Goal: Understand process/instructions: Learn how to perform a task or action

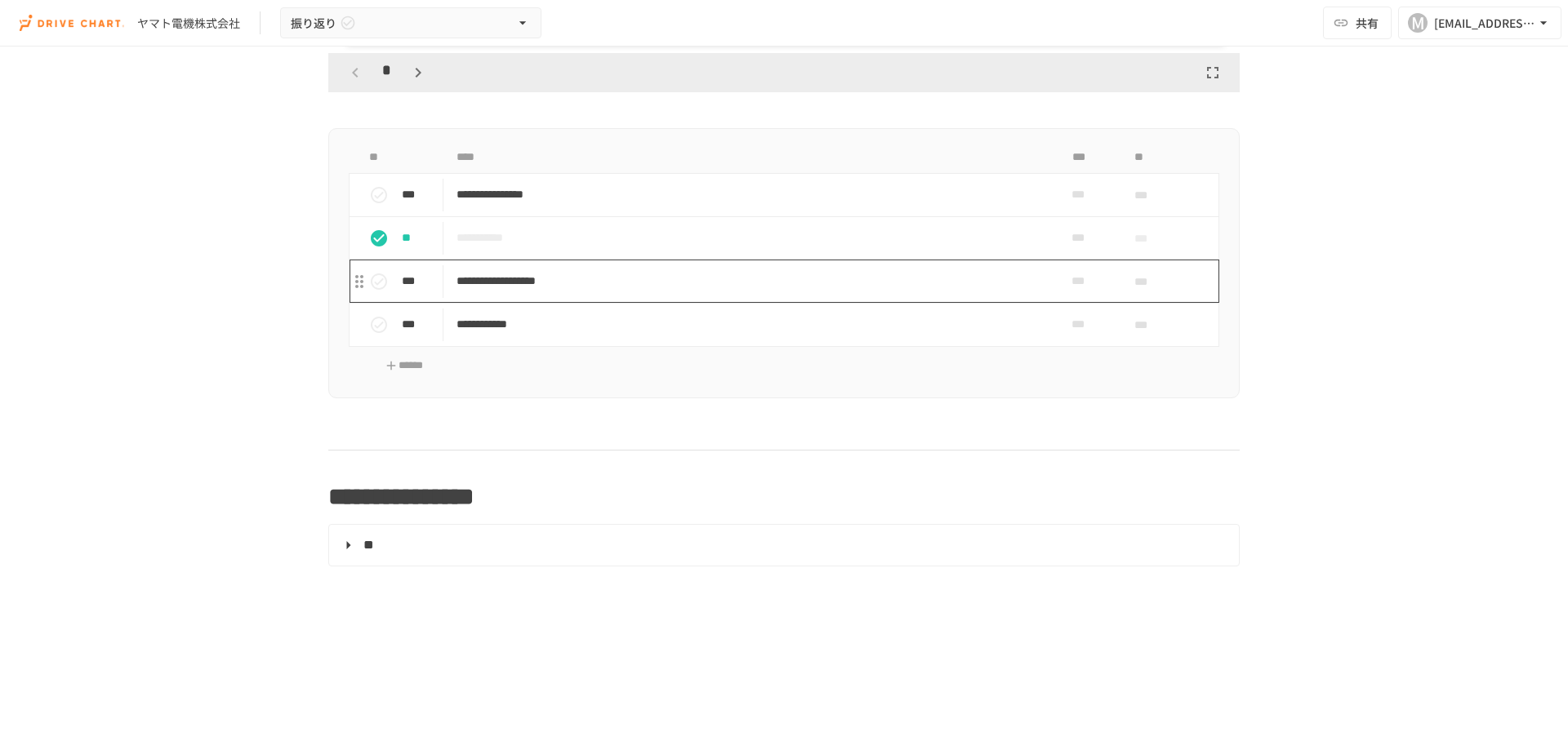
scroll to position [1057, 0]
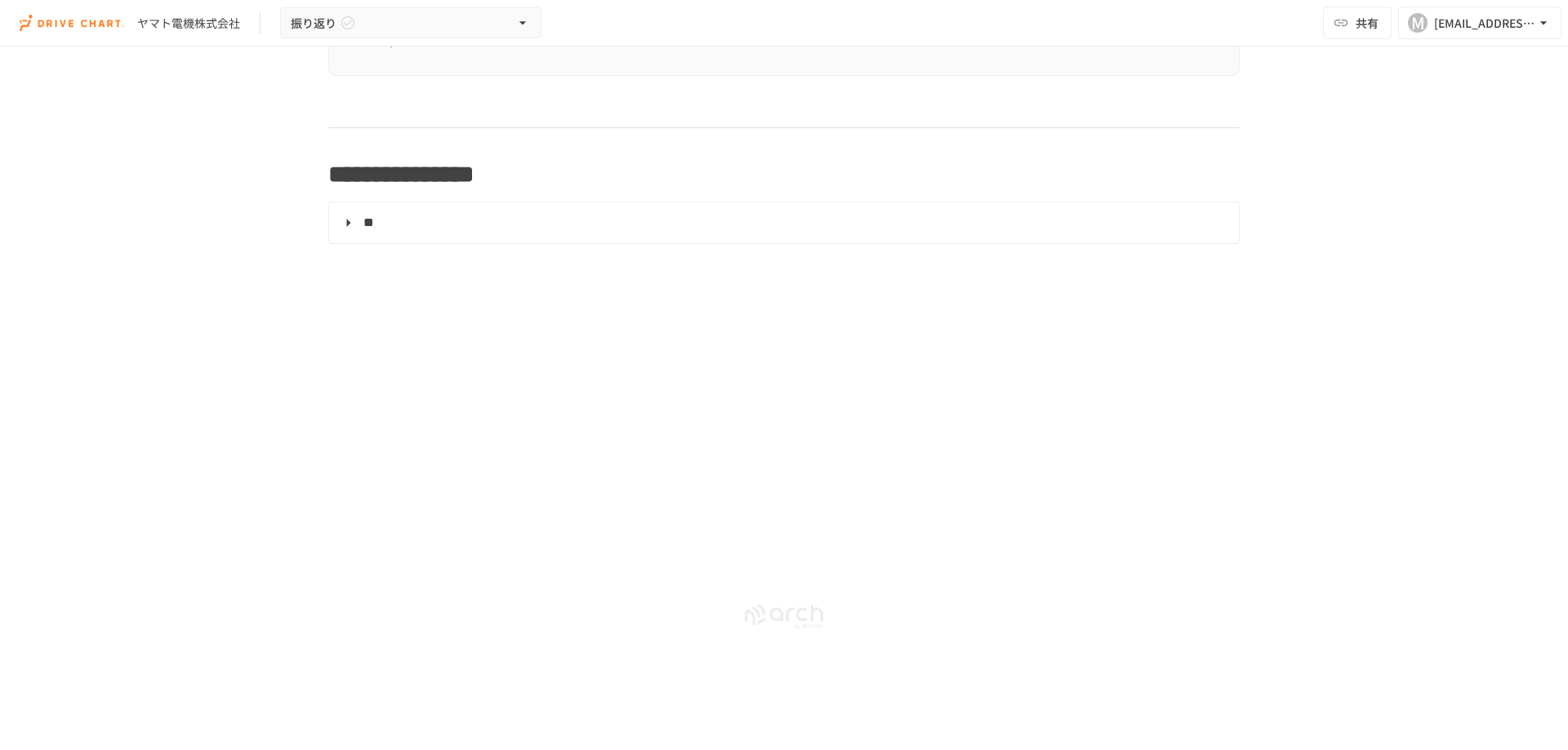
click at [374, 224] on span "**" at bounding box center [369, 222] width 11 height 12
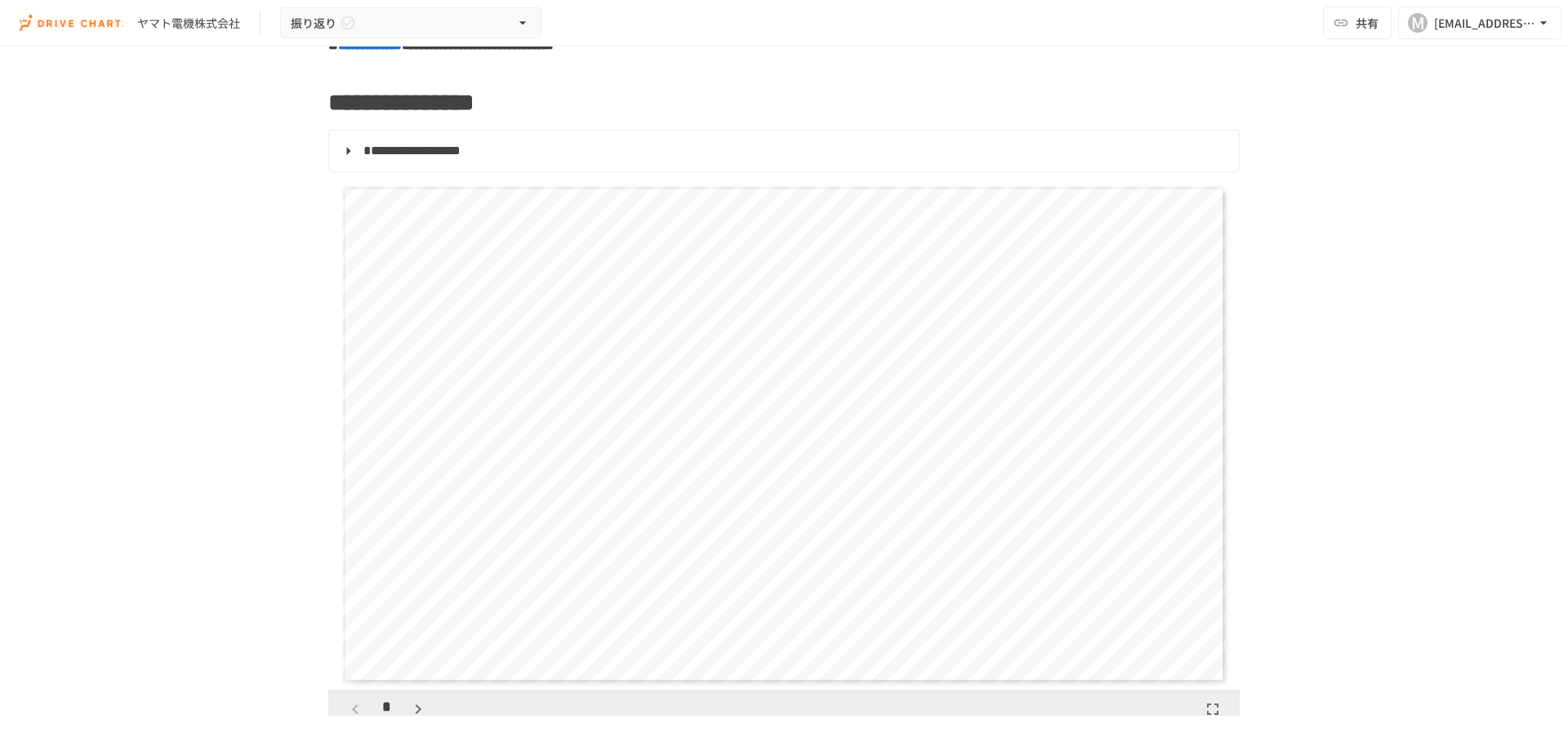
scroll to position [245, 0]
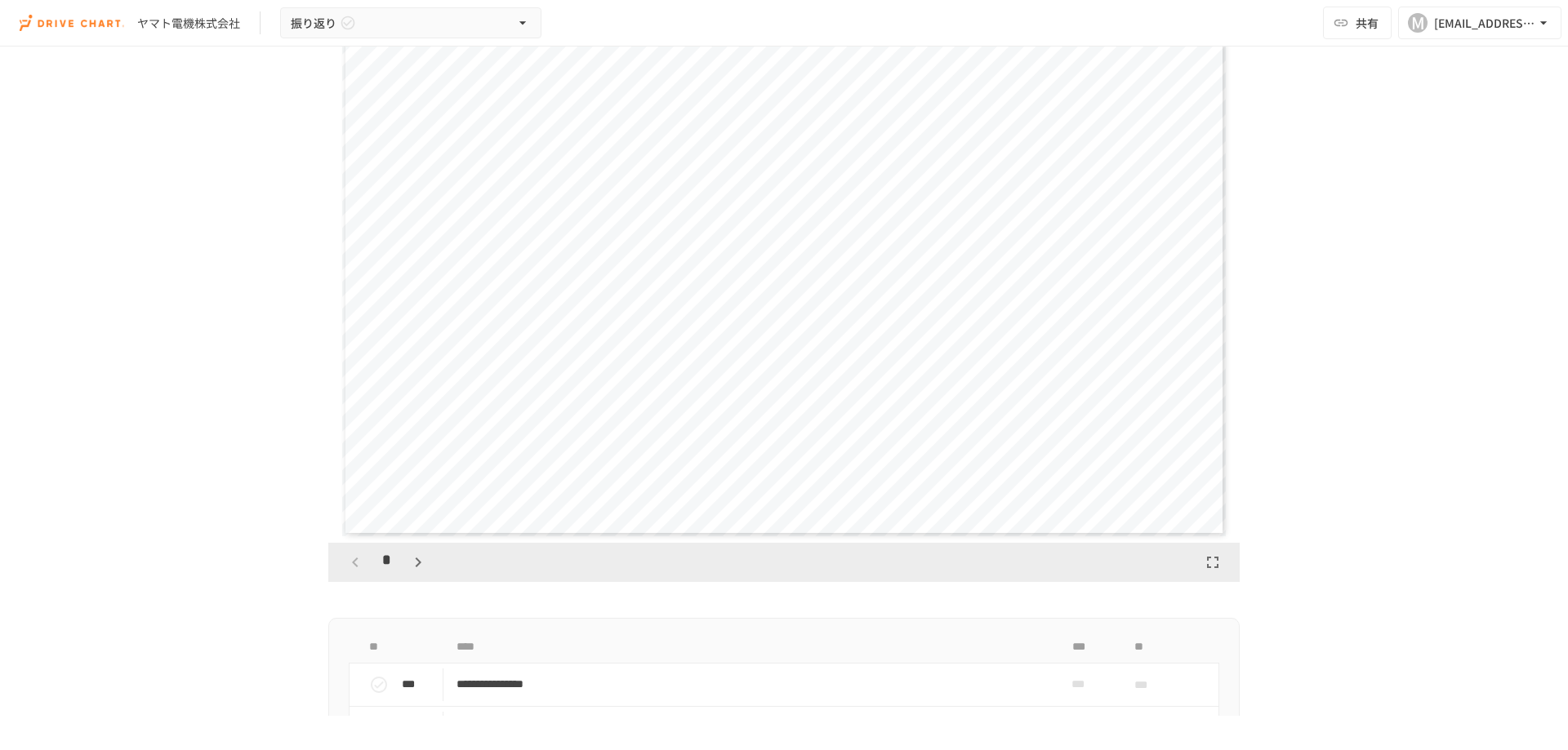
click at [725, 455] on div "**********" at bounding box center [784, 288] width 885 height 497
click at [639, 368] on div "**********" at bounding box center [784, 288] width 885 height 497
click at [415, 565] on icon "button" at bounding box center [417, 562] width 6 height 10
click at [408, 564] on icon "button" at bounding box center [418, 563] width 20 height 20
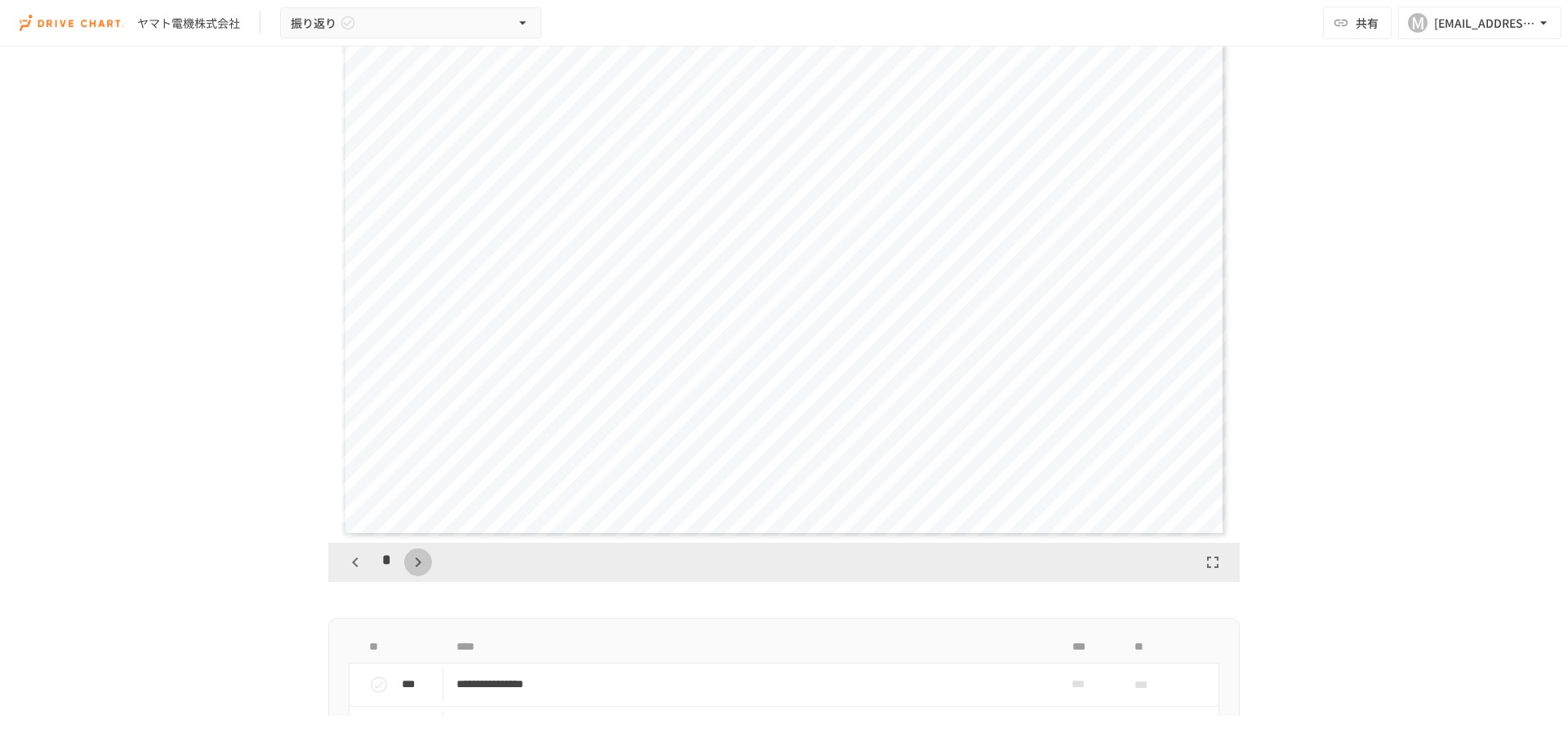
click at [408, 564] on icon "button" at bounding box center [418, 563] width 20 height 20
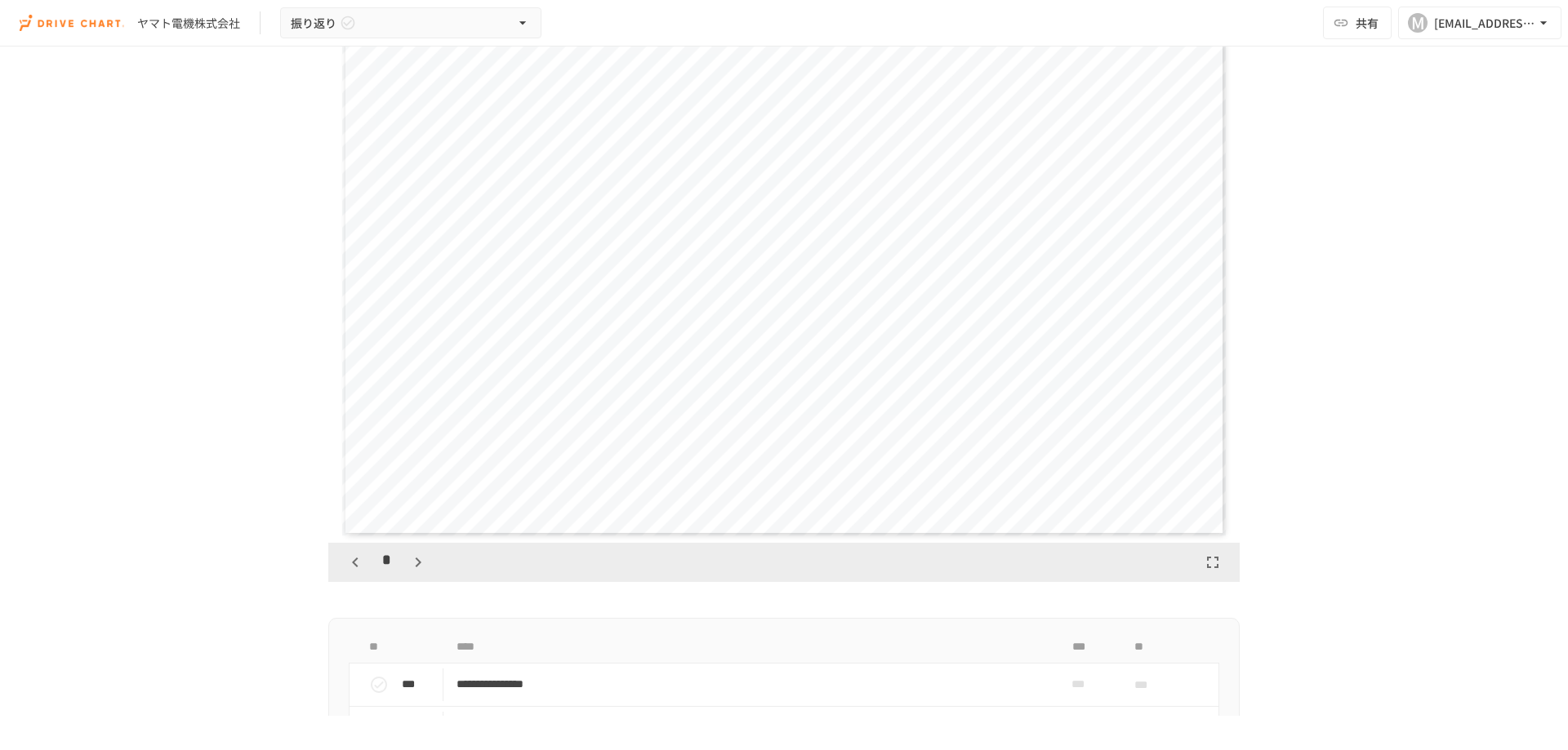
click at [408, 564] on icon "button" at bounding box center [418, 563] width 20 height 20
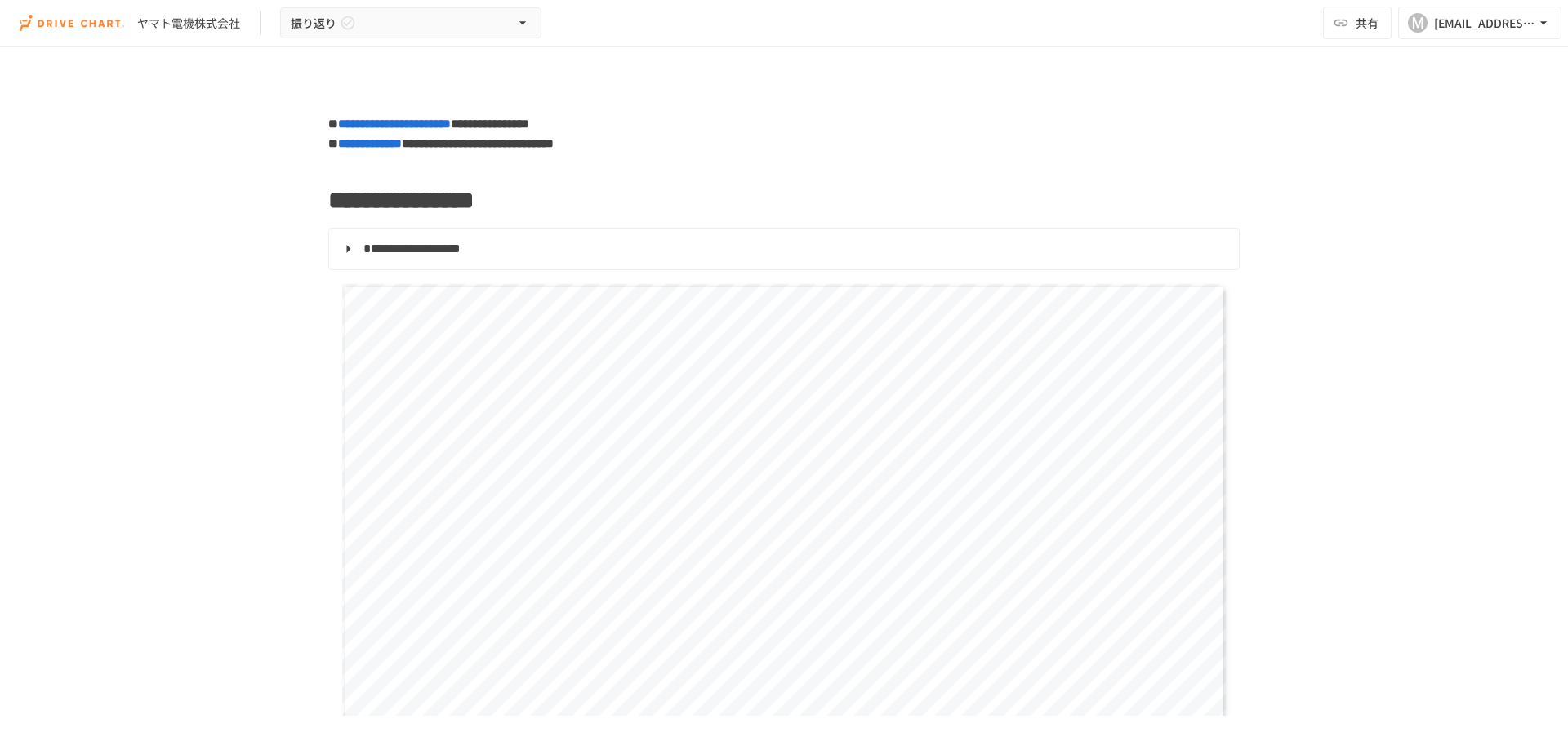
click at [461, 253] on span "**********" at bounding box center [412, 248] width 97 height 12
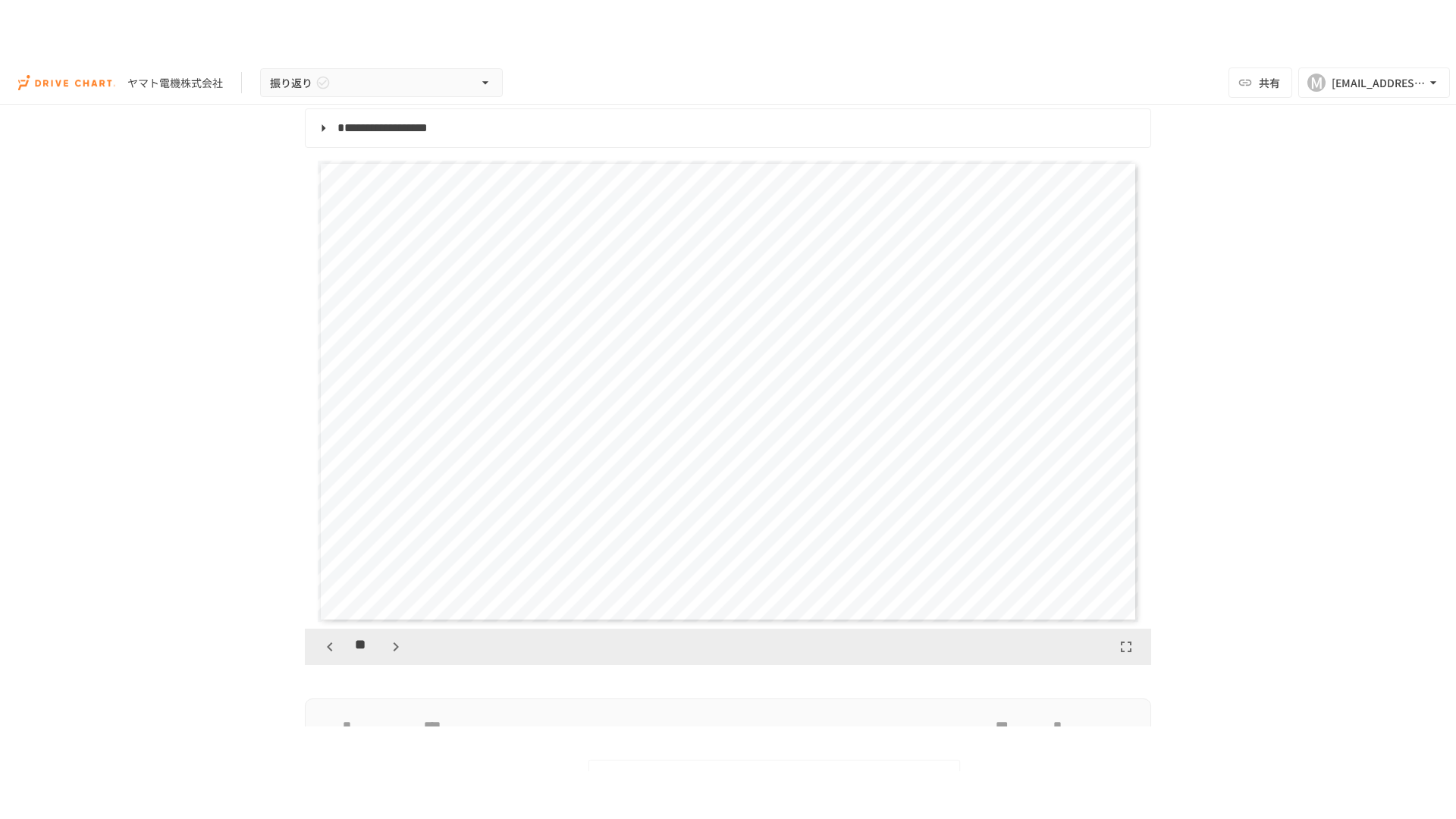
scroll to position [455, 0]
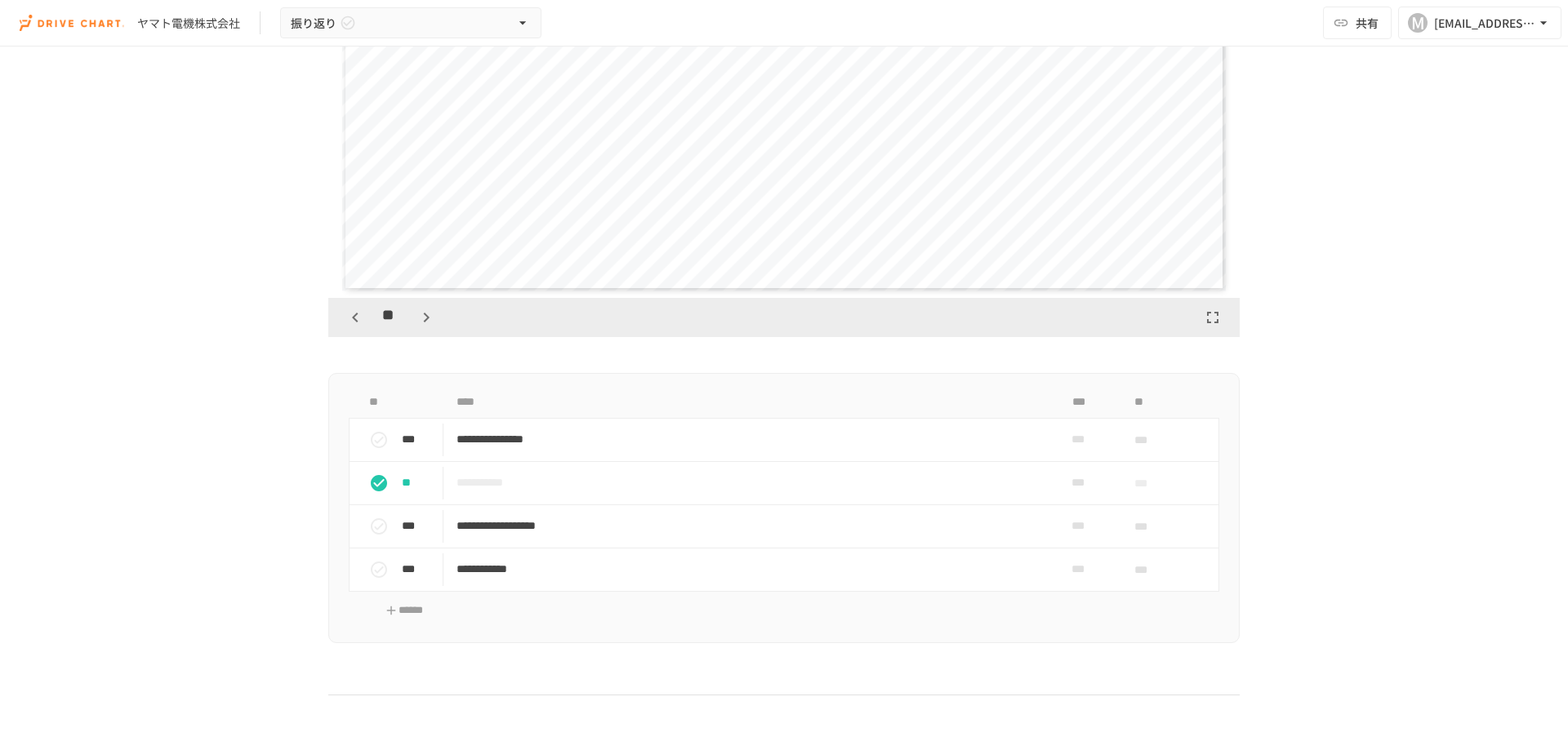
drag, startPoint x: 636, startPoint y: 190, endPoint x: 581, endPoint y: 205, distance: 57.0
click at [581, 205] on div "**********" at bounding box center [784, 41] width 885 height 497
drag, startPoint x: 1207, startPoint y: 319, endPoint x: 1207, endPoint y: 417, distance: 98.0
click at [1207, 318] on icon "button" at bounding box center [1213, 317] width 20 height 20
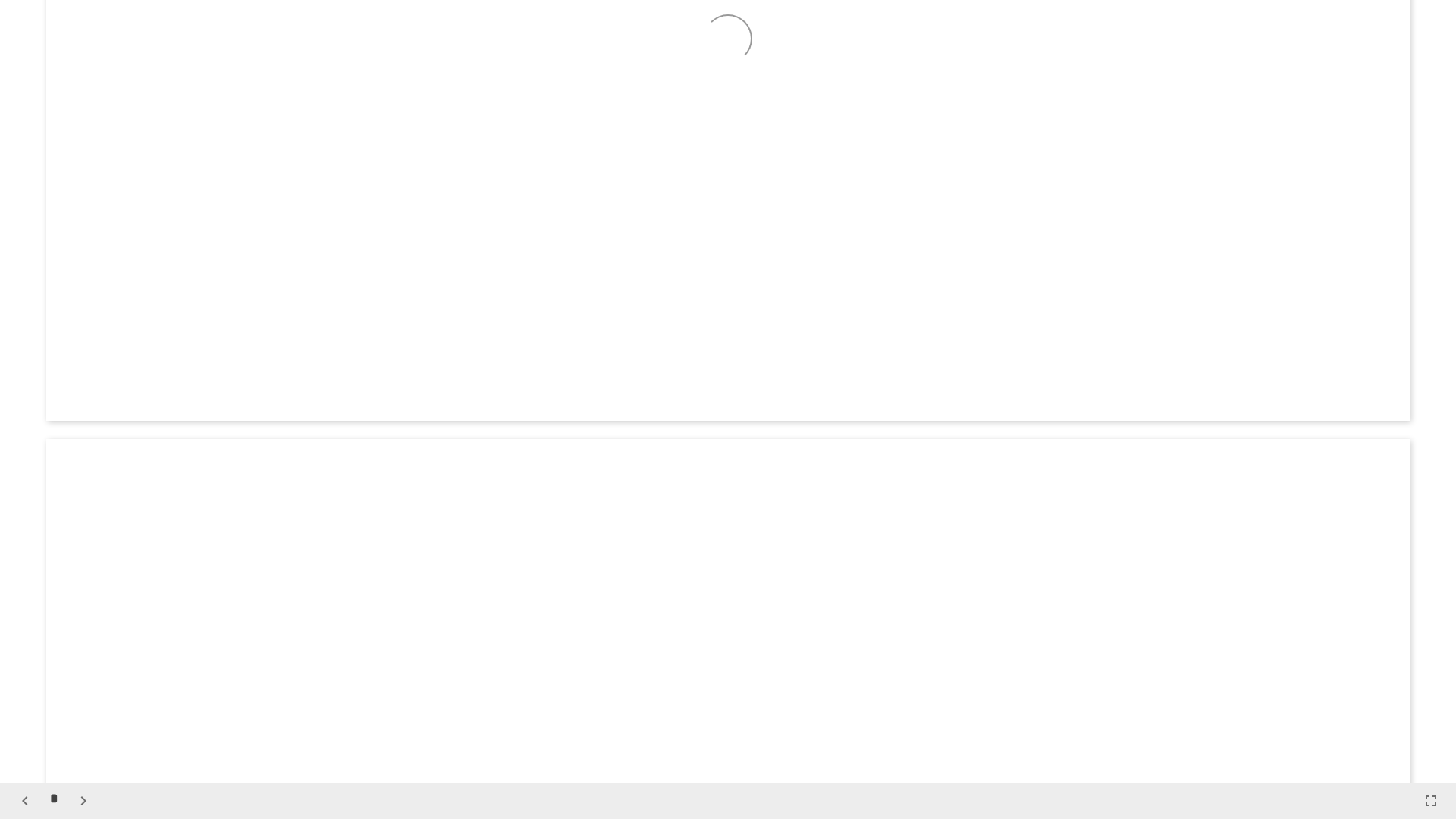
scroll to position [3912, 0]
click at [206, 156] on span "*****" at bounding box center [263, 143] width 152 height 31
click at [84, 696] on icon "button" at bounding box center [83, 801] width 18 height 18
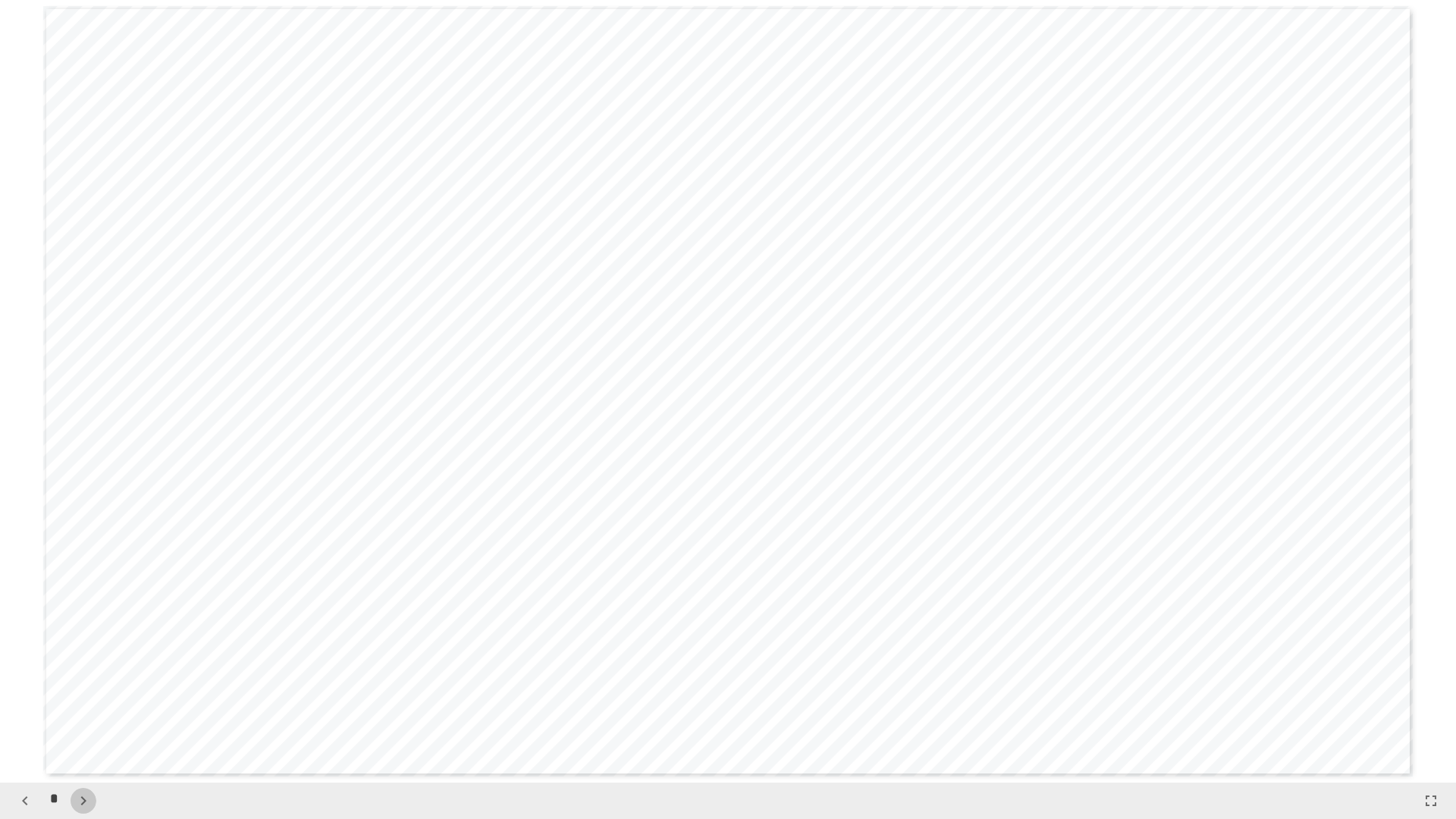
click at [84, 696] on icon "button" at bounding box center [83, 801] width 18 height 18
click at [84, 696] on icon "button" at bounding box center [91, 801] width 18 height 18
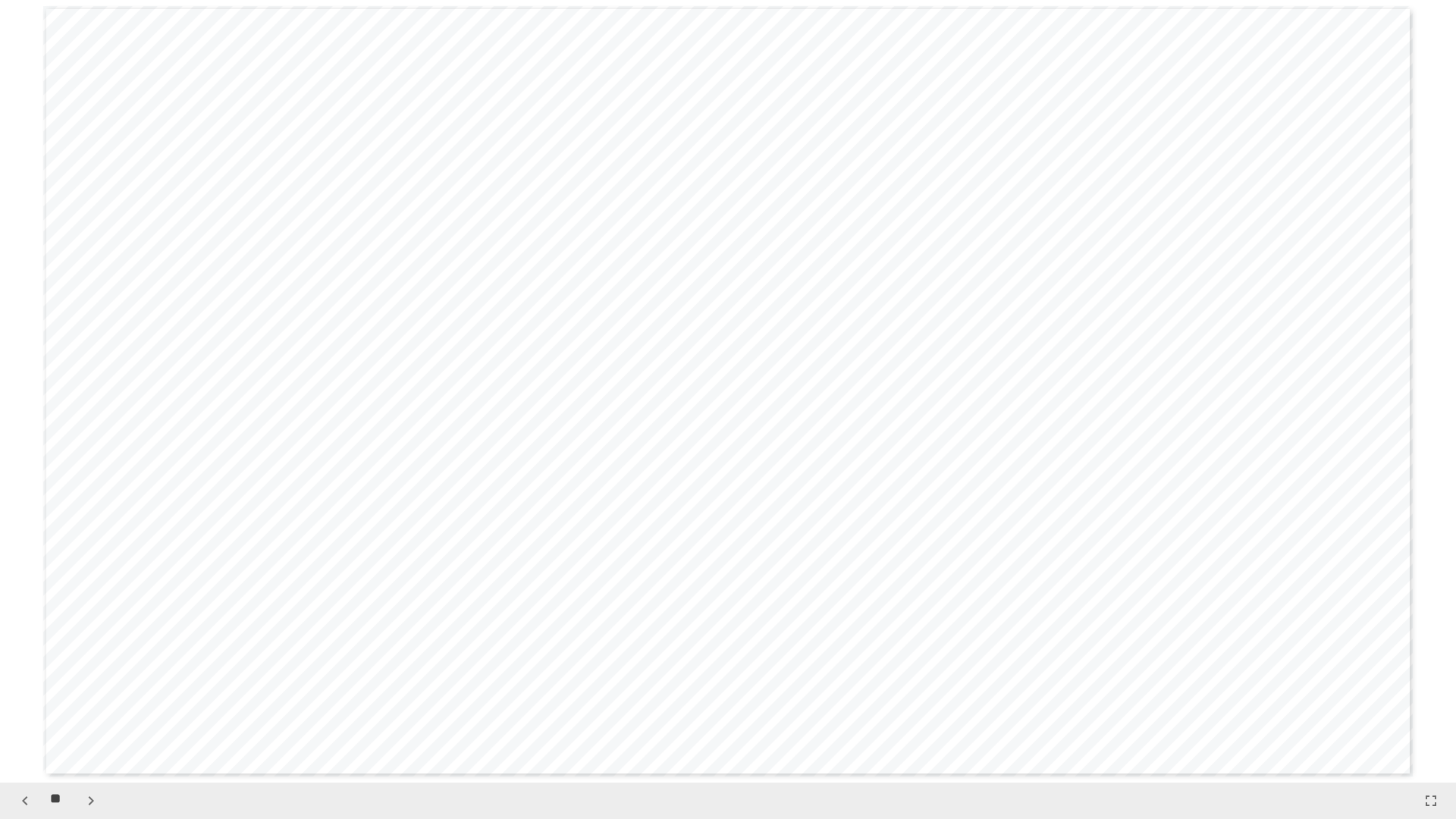
click at [84, 696] on icon "button" at bounding box center [91, 801] width 18 height 18
click at [83, 696] on icon "button" at bounding box center [91, 801] width 18 height 18
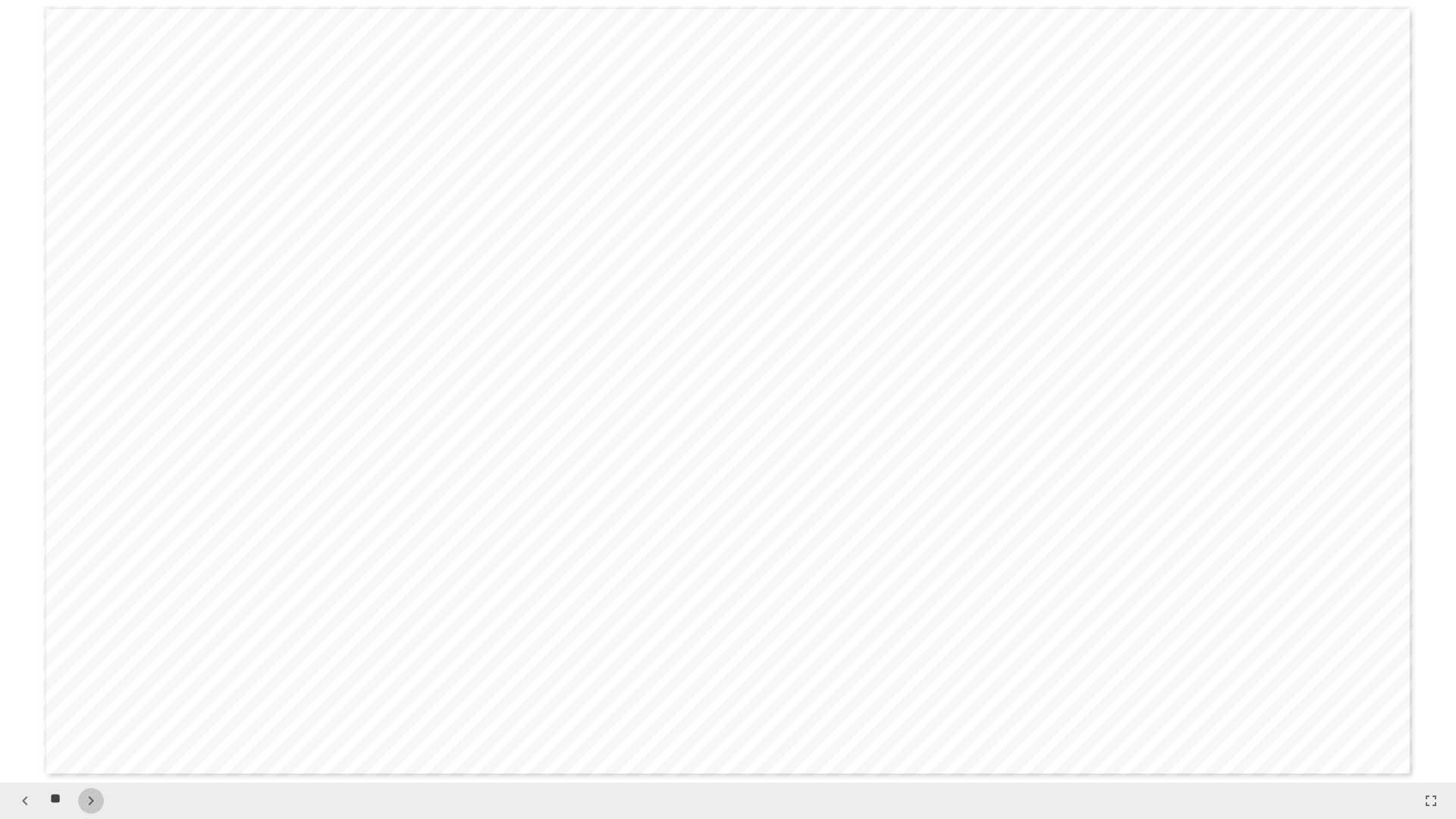
click at [83, 696] on icon "button" at bounding box center [91, 801] width 18 height 18
click at [83, 696] on icon "button" at bounding box center [91, 801] width 18 height 18
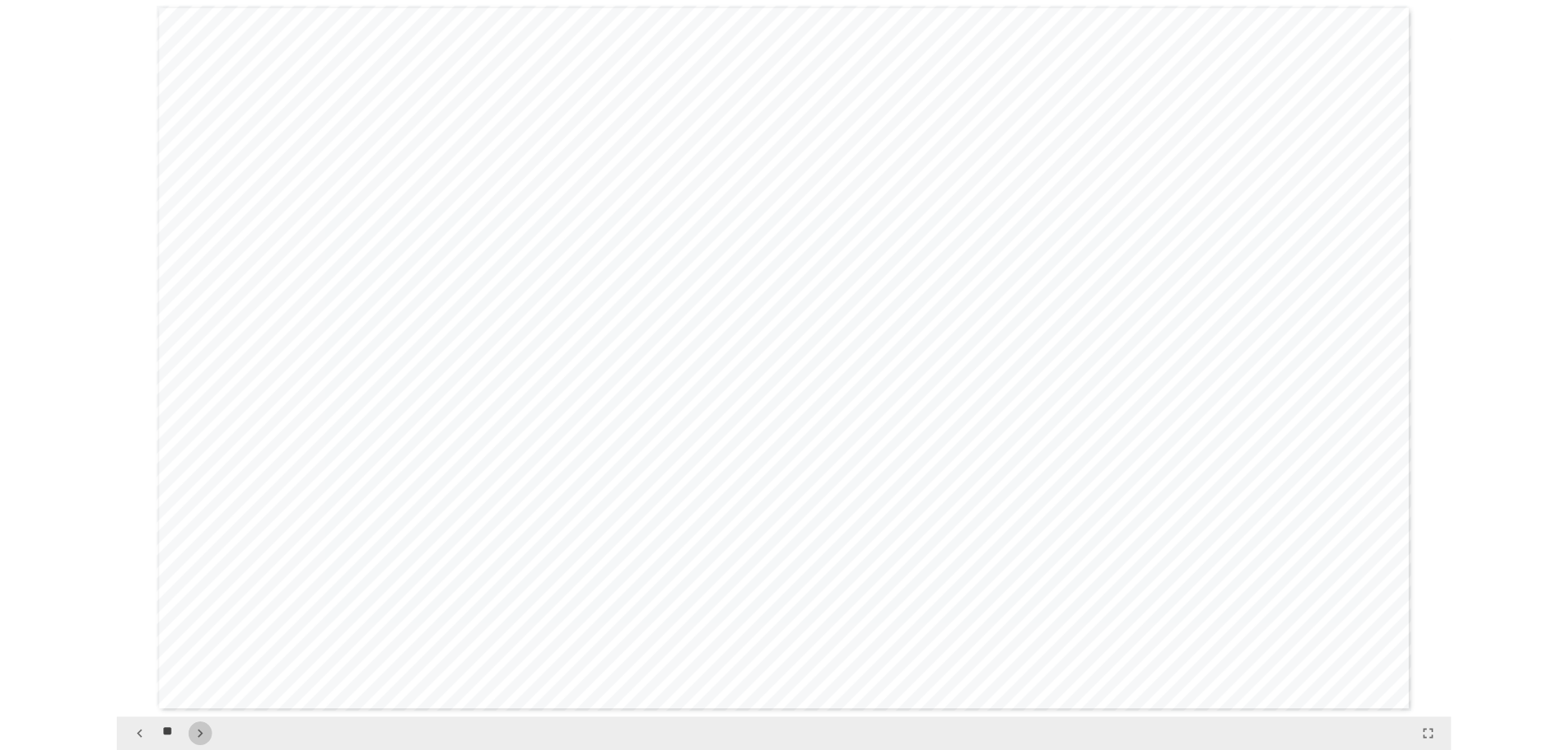
scroll to position [16849, 0]
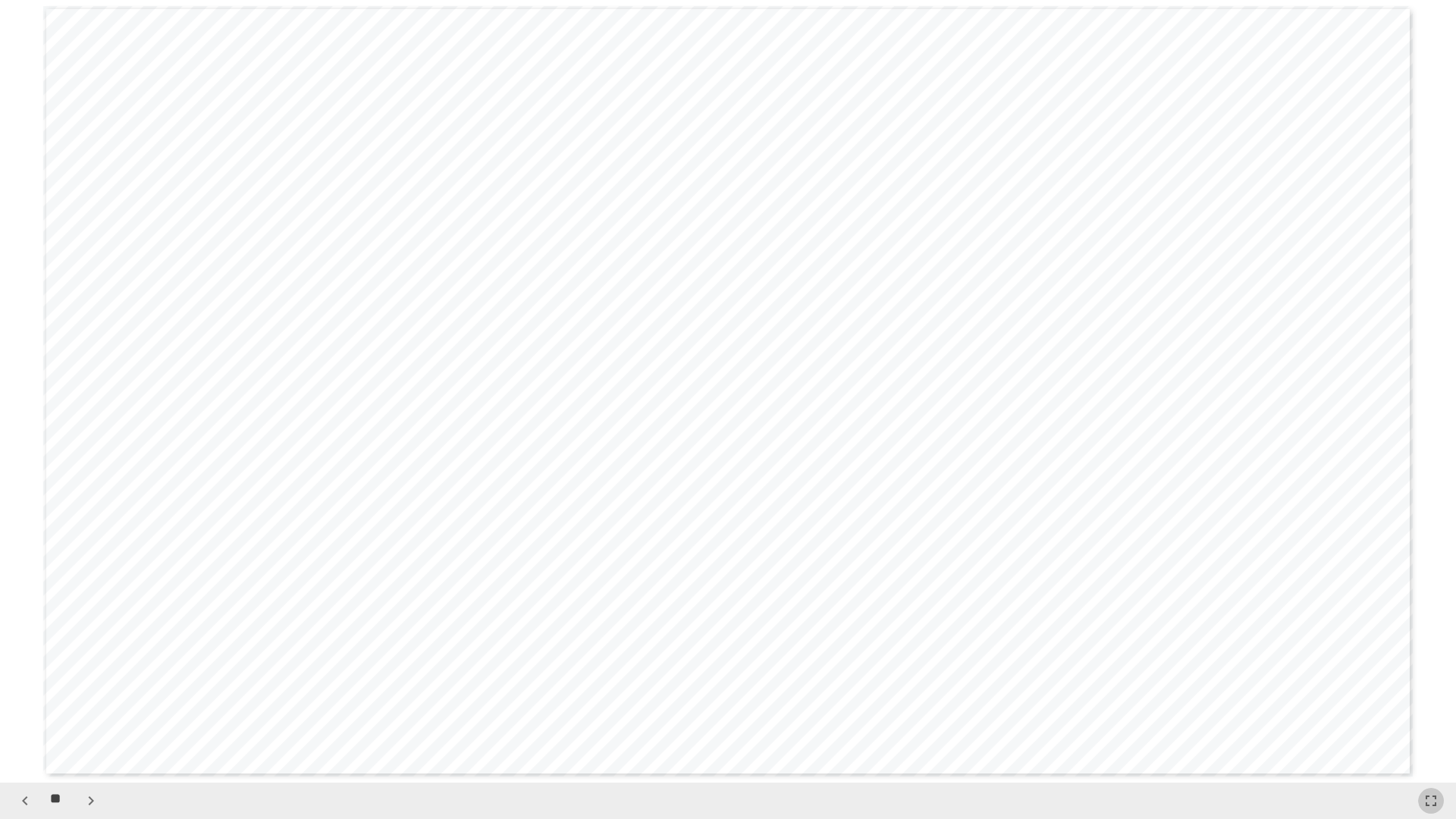
click at [1435, 696] on icon "button" at bounding box center [1431, 801] width 11 height 11
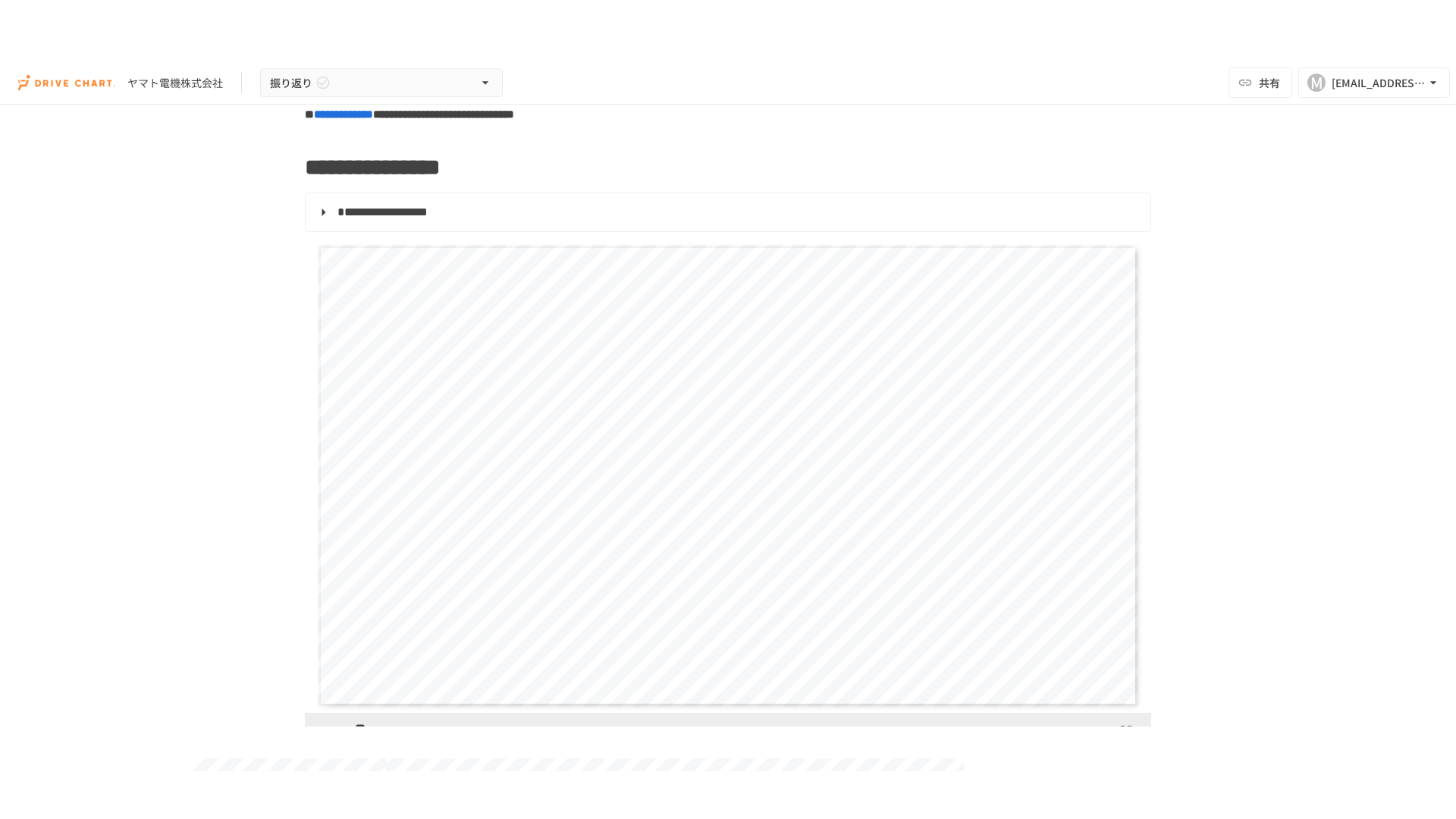
scroll to position [227, 0]
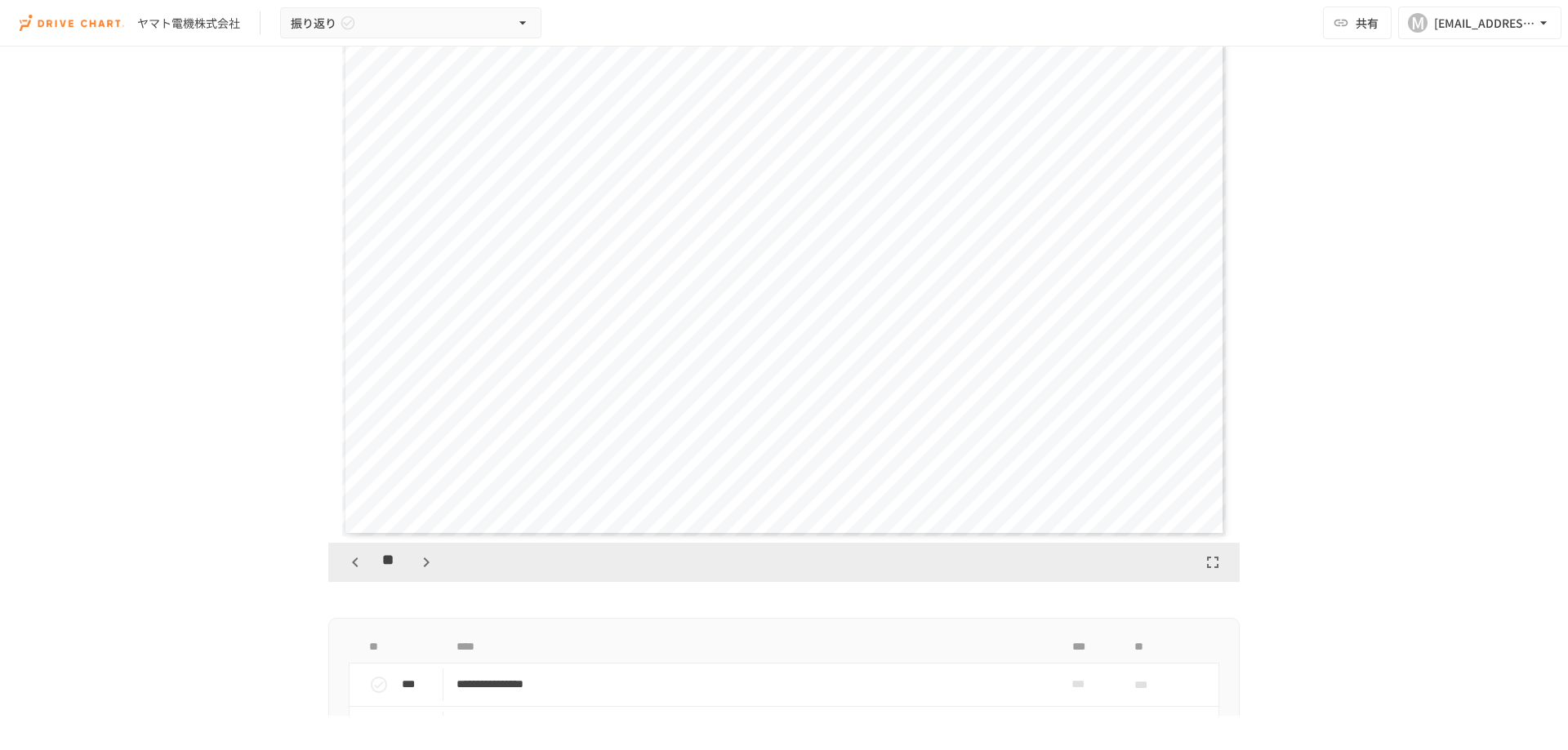
click at [1209, 565] on icon "button" at bounding box center [1213, 563] width 20 height 20
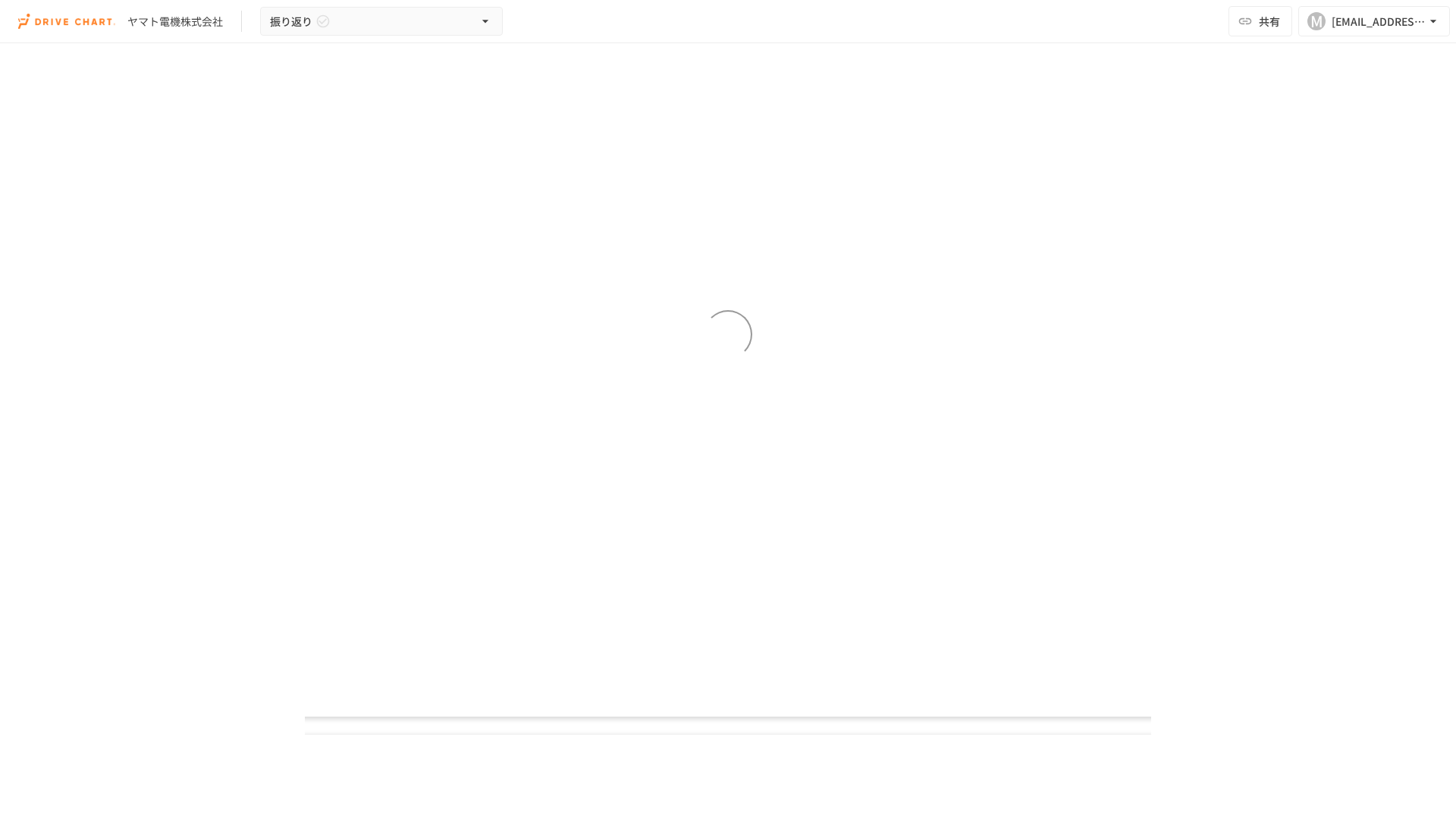
scroll to position [9389, 0]
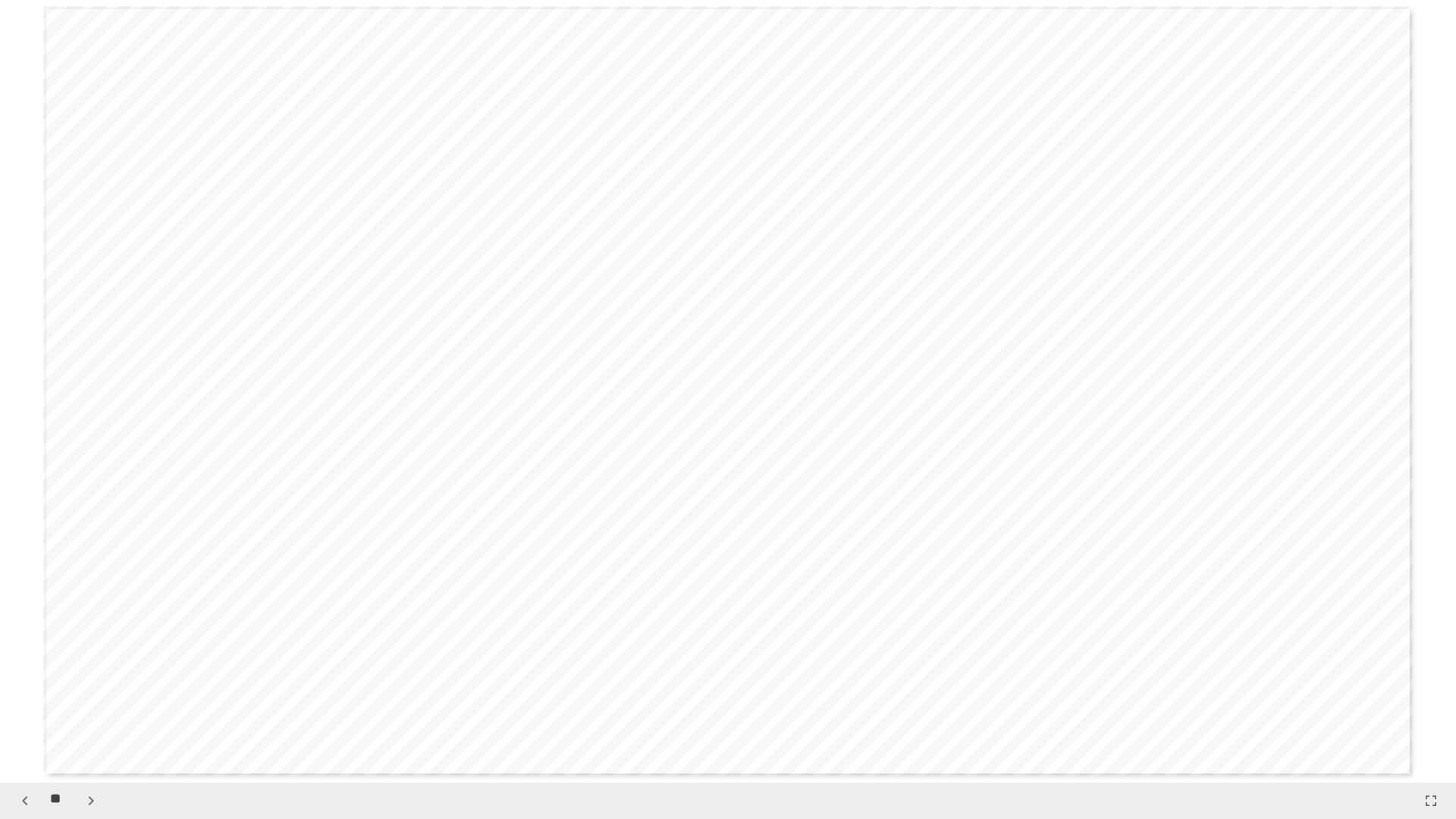
click at [20, 696] on icon "button" at bounding box center [25, 801] width 18 height 18
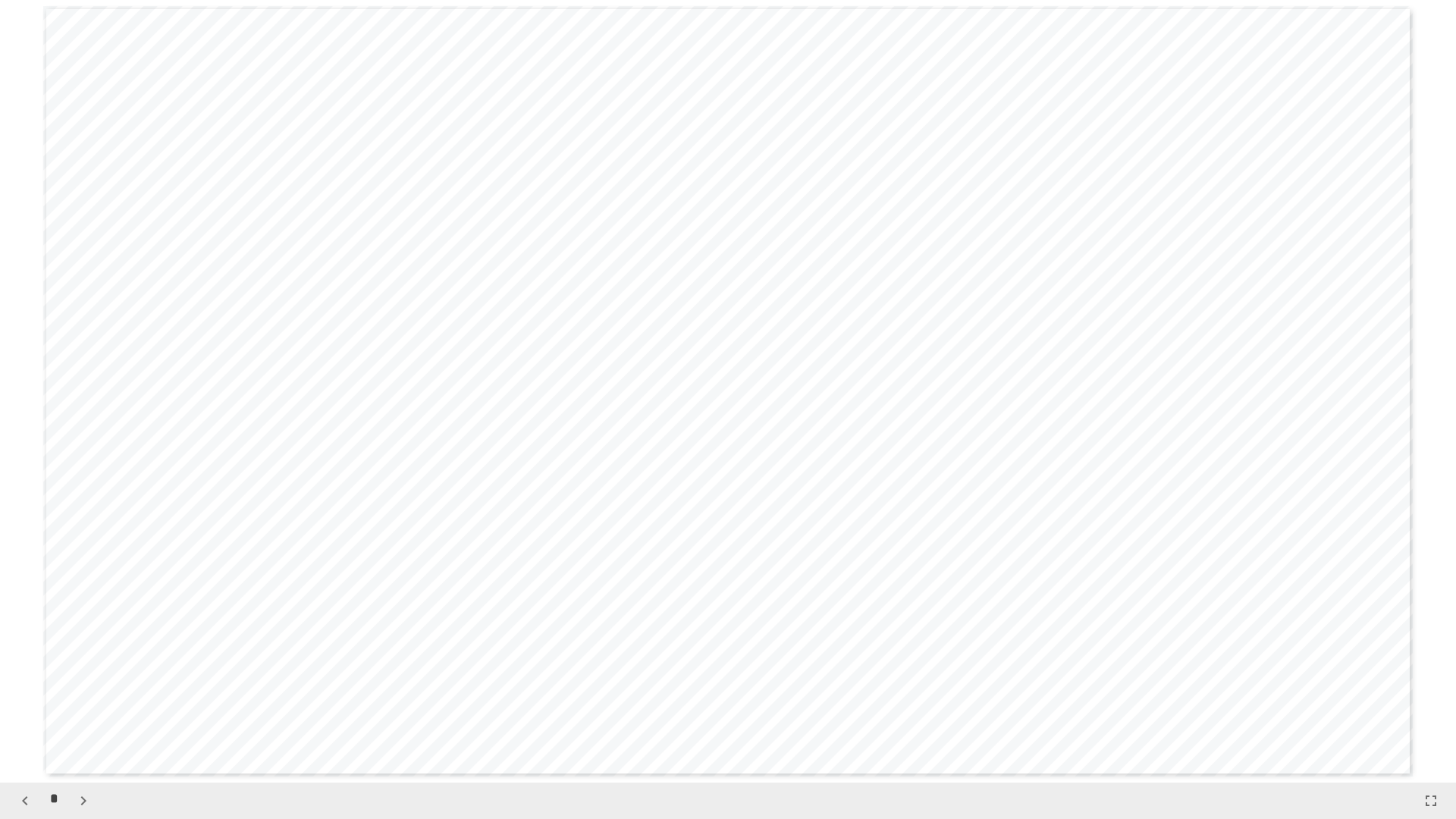
click at [20, 696] on icon "button" at bounding box center [25, 801] width 18 height 18
click at [83, 696] on icon "button" at bounding box center [83, 801] width 18 height 18
click at [82, 696] on icon "button" at bounding box center [83, 801] width 18 height 18
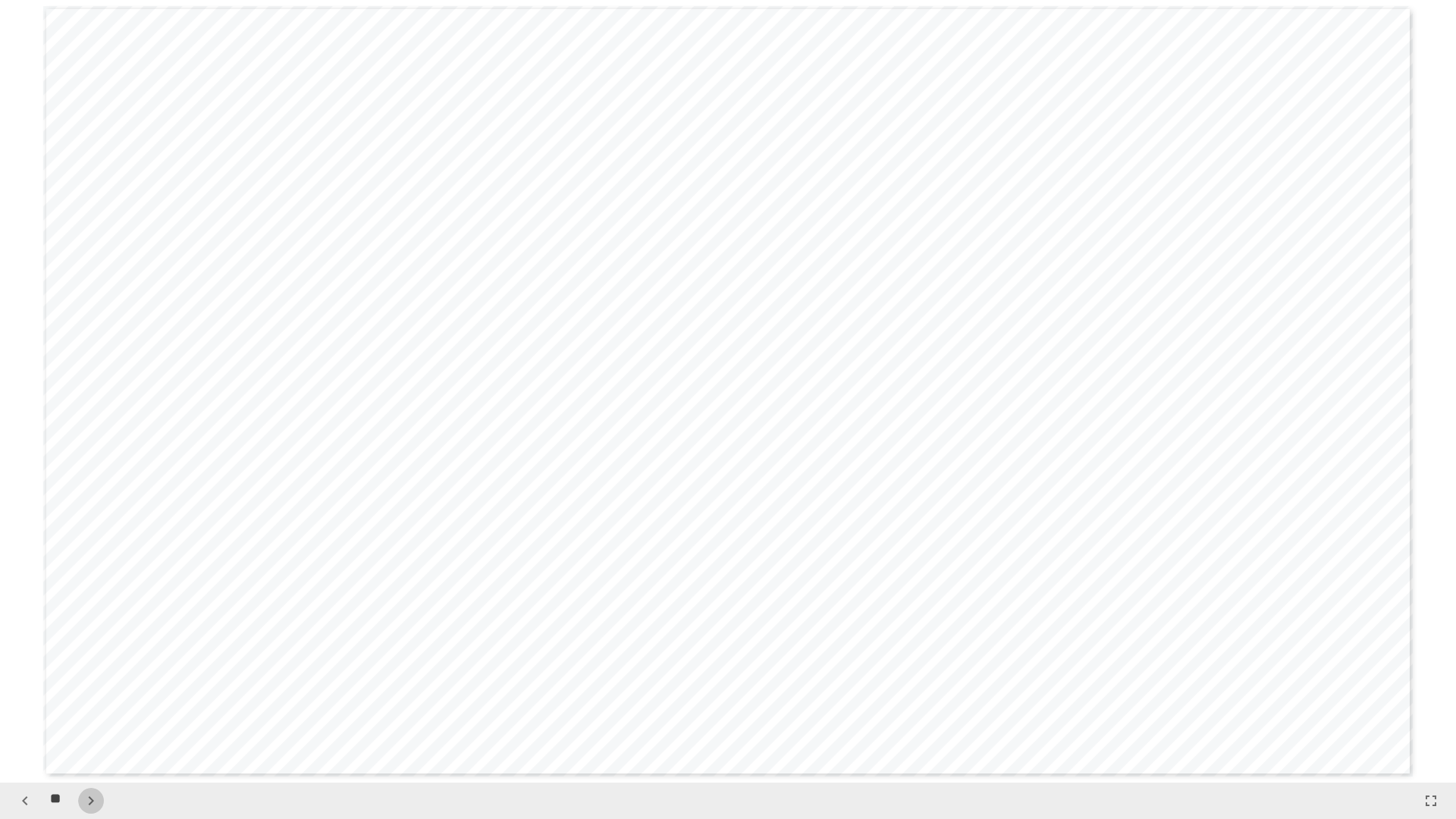
click at [83, 696] on icon "button" at bounding box center [91, 801] width 18 height 18
click at [81, 696] on button "button" at bounding box center [91, 801] width 26 height 26
click at [80, 696] on button "button" at bounding box center [91, 801] width 26 height 26
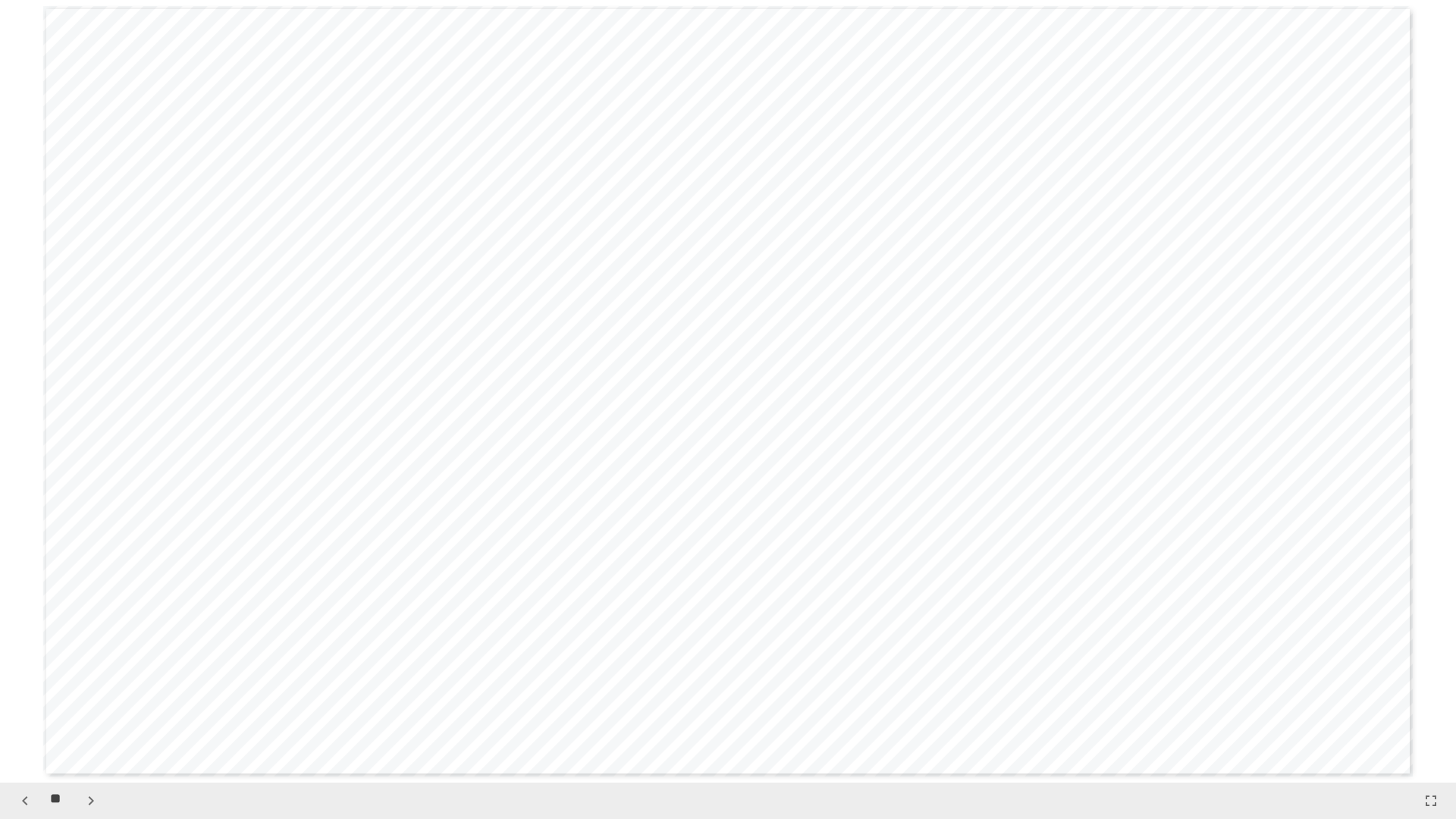
click at [80, 696] on button "button" at bounding box center [91, 801] width 26 height 26
click at [80, 696] on button "button" at bounding box center [91, 801] width 26 height 26
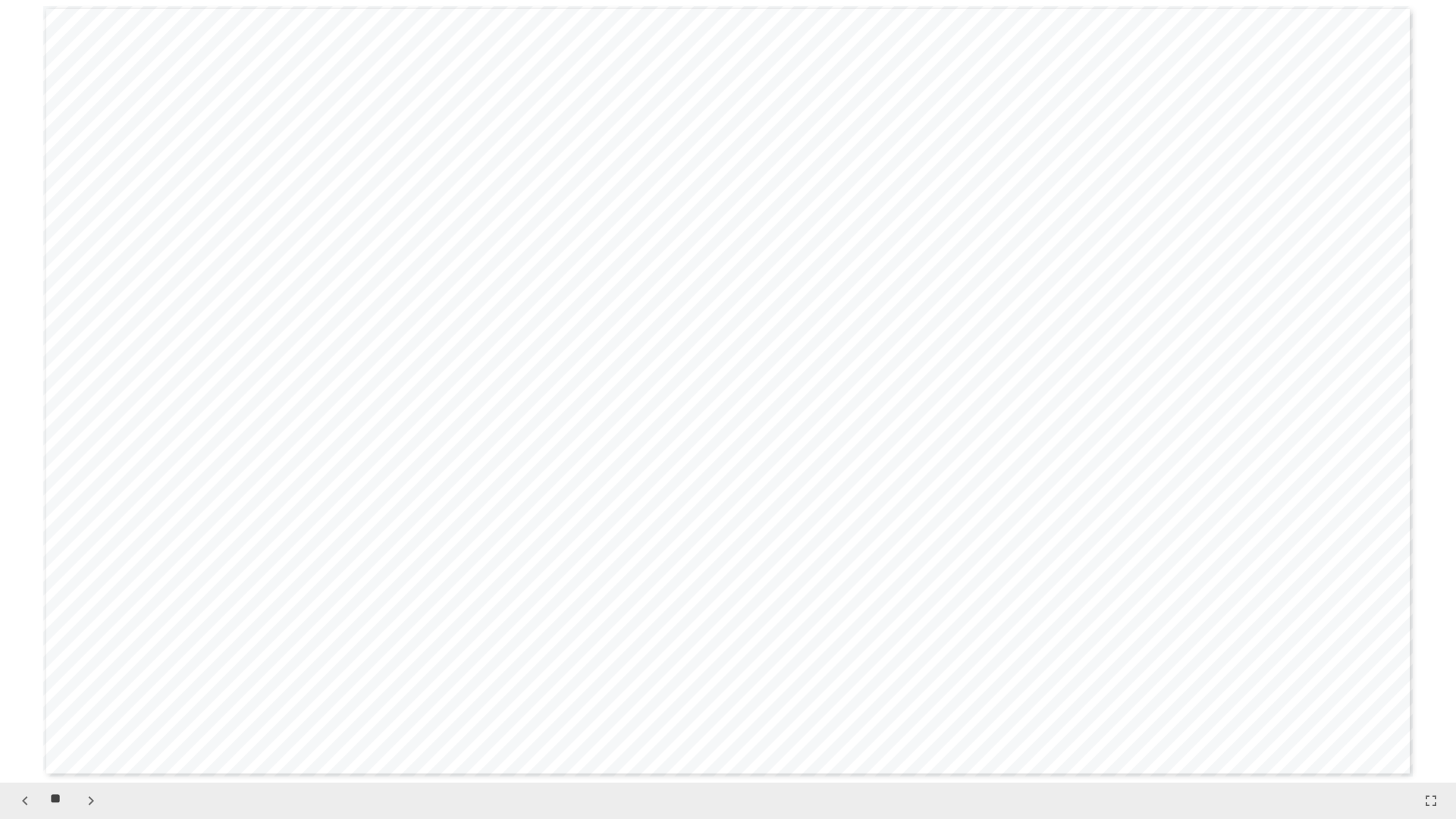
click at [80, 696] on button "button" at bounding box center [91, 801] width 26 height 26
click at [79, 696] on button "button" at bounding box center [91, 801] width 26 height 26
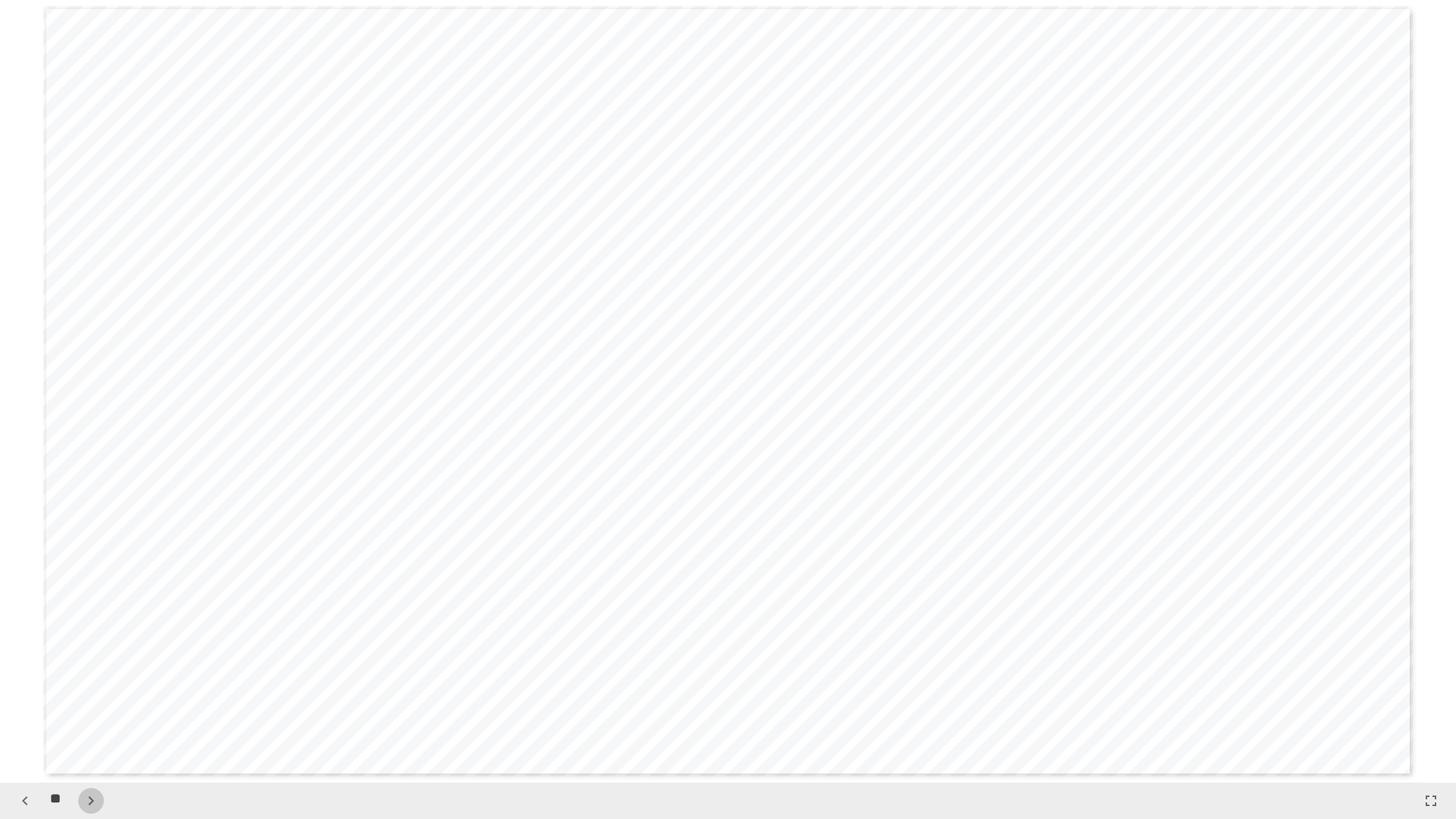
click at [79, 696] on button "button" at bounding box center [91, 801] width 26 height 26
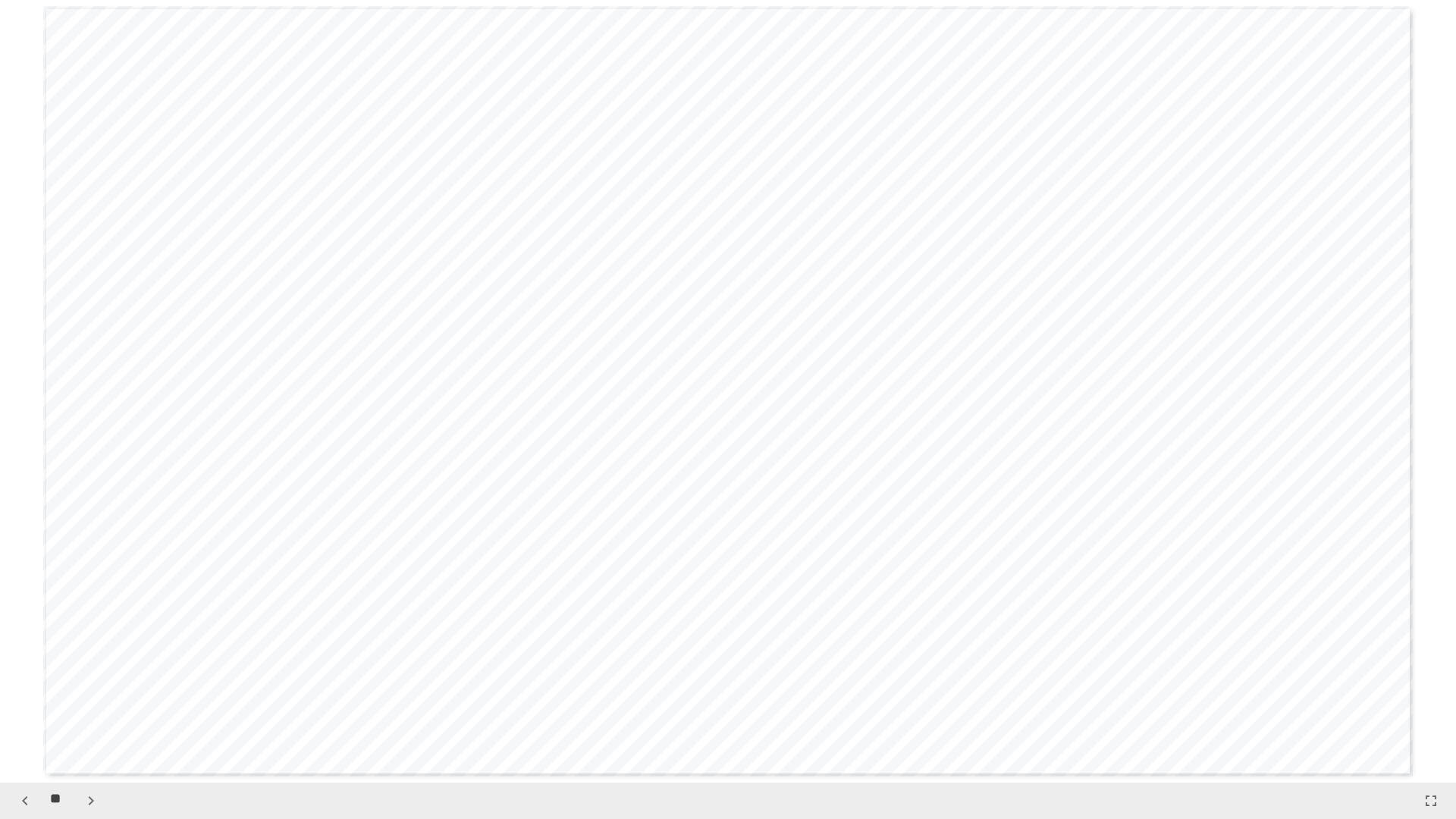
click at [79, 696] on button "button" at bounding box center [91, 801] width 26 height 26
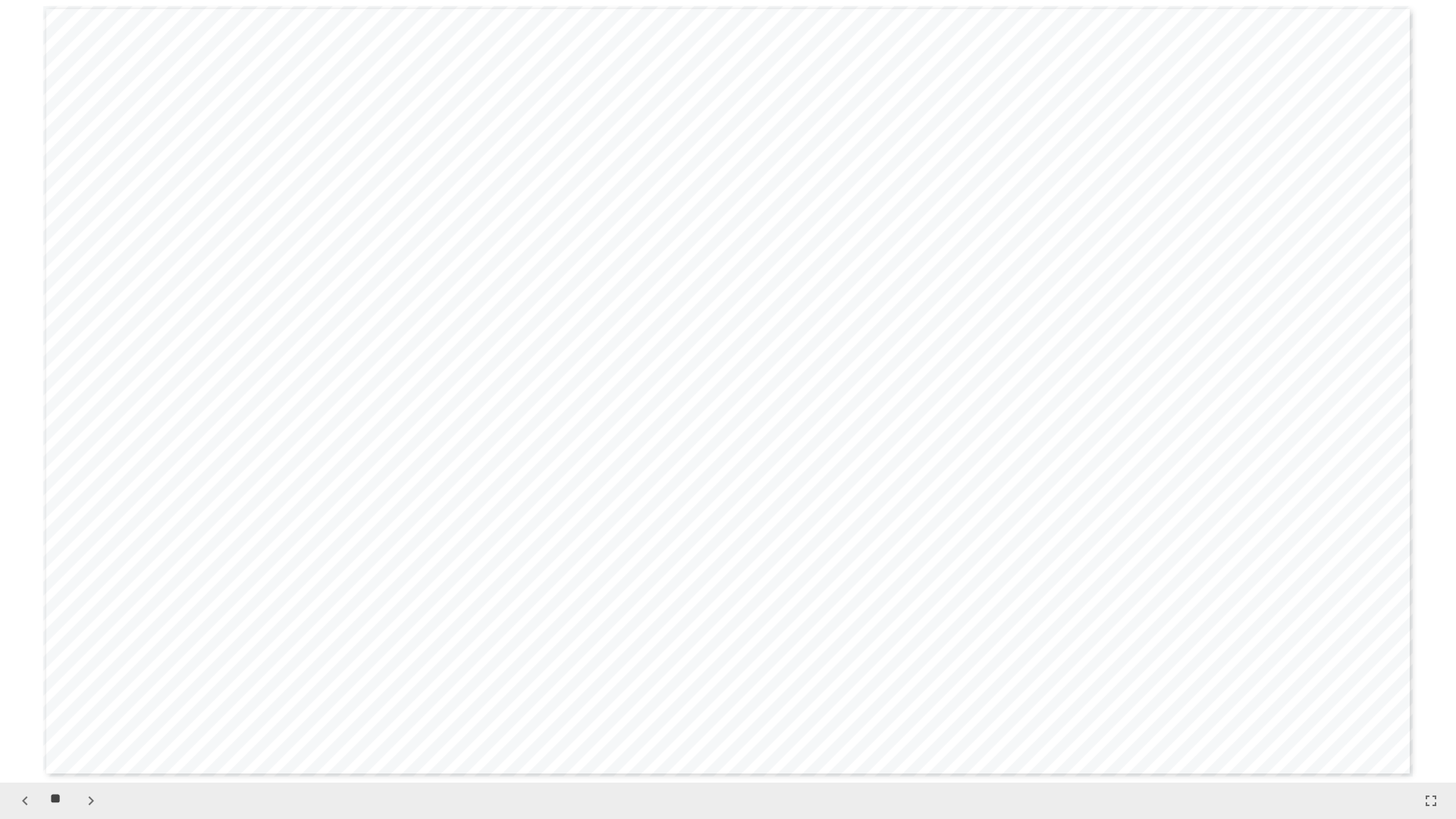
click at [79, 696] on button "button" at bounding box center [91, 801] width 26 height 26
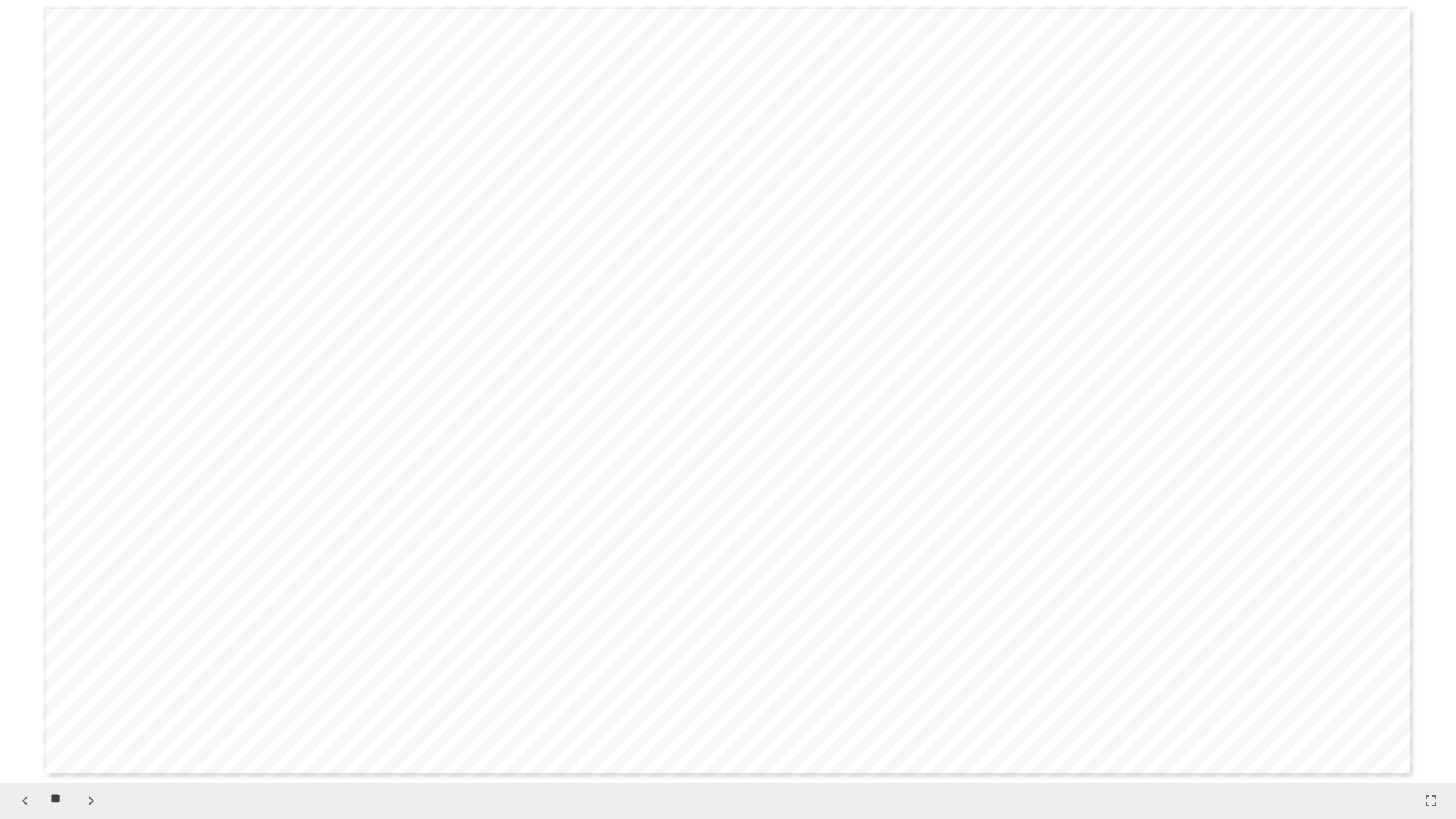
click at [79, 696] on button "button" at bounding box center [91, 801] width 26 height 26
click at [79, 696] on div "**" at bounding box center [58, 801] width 92 height 26
click at [30, 696] on icon "button" at bounding box center [25, 801] width 18 height 18
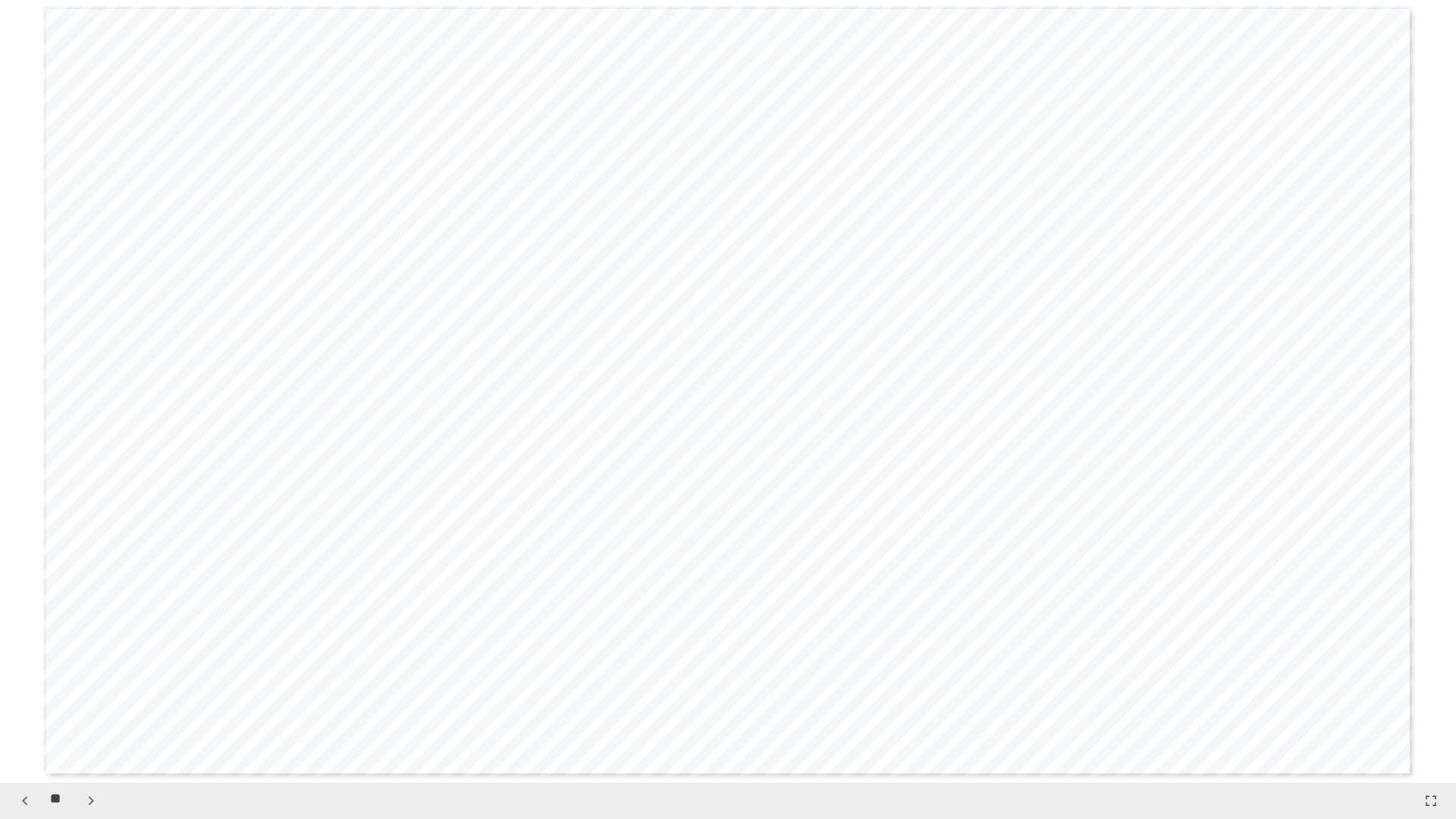
click at [30, 696] on icon "button" at bounding box center [25, 801] width 18 height 18
click at [29, 696] on icon "button" at bounding box center [25, 801] width 18 height 18
click at [28, 696] on icon "button" at bounding box center [25, 801] width 18 height 18
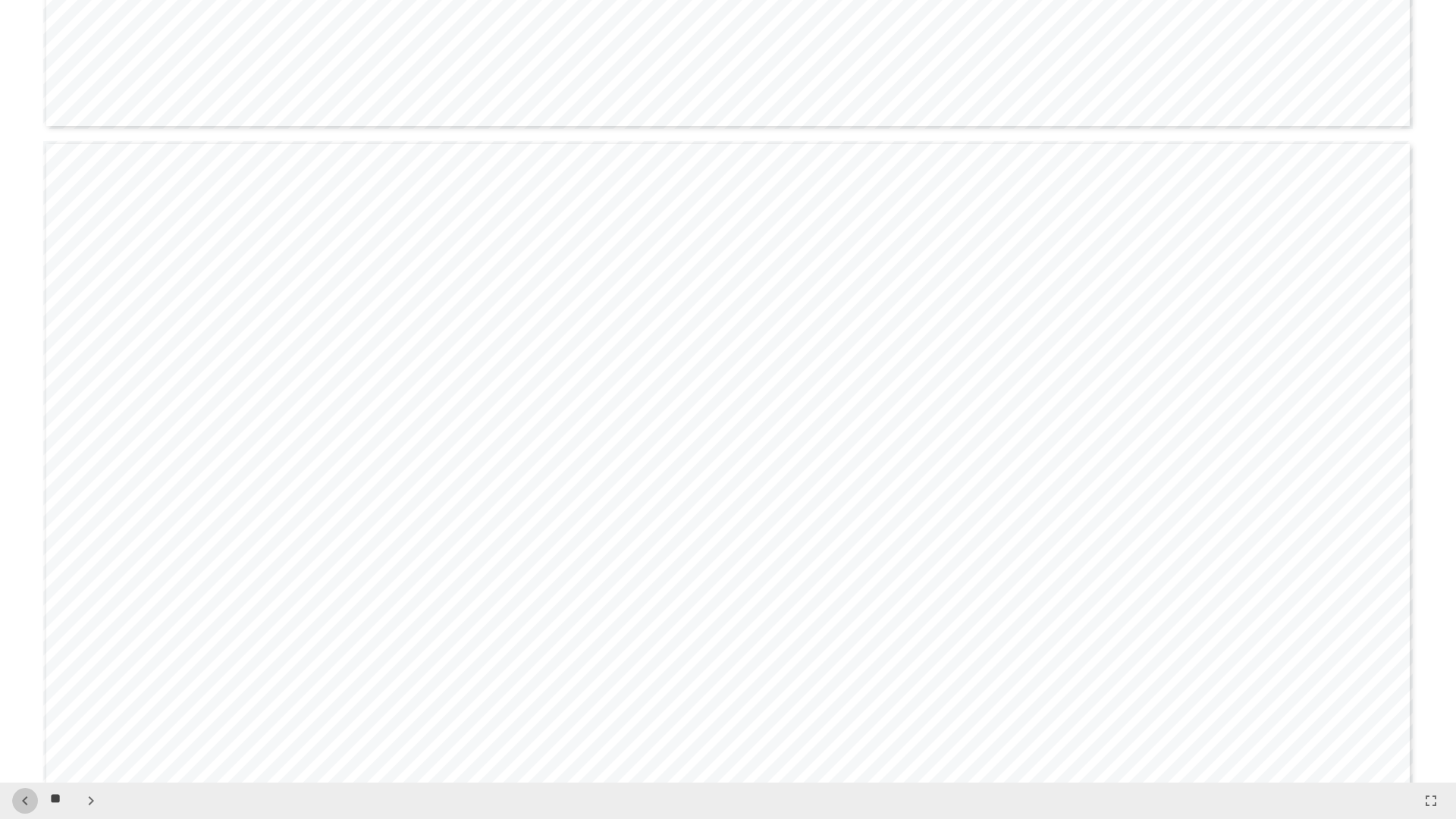
click at [28, 696] on icon "button" at bounding box center [25, 801] width 18 height 18
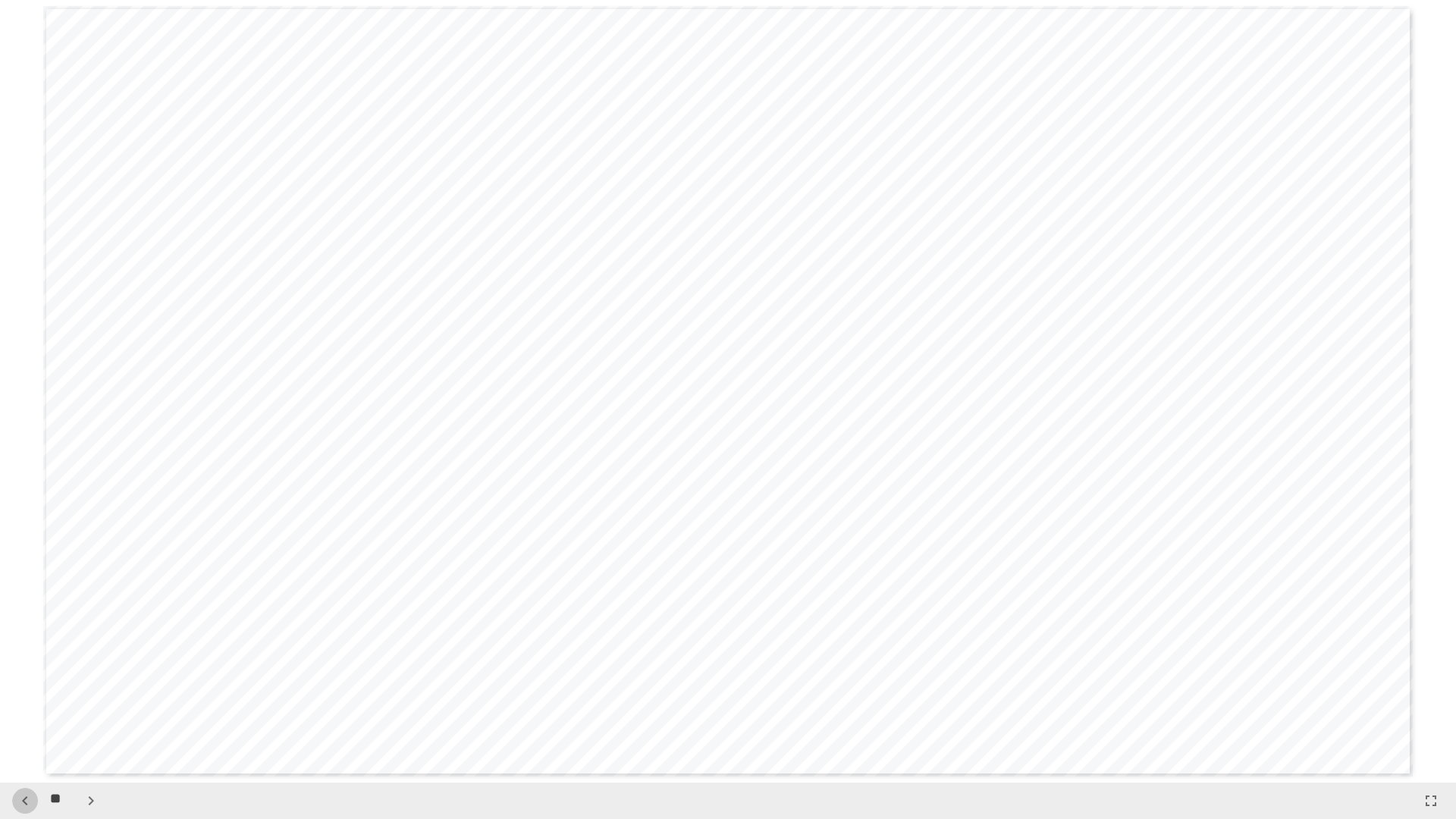
click at [28, 696] on icon "button" at bounding box center [25, 801] width 18 height 18
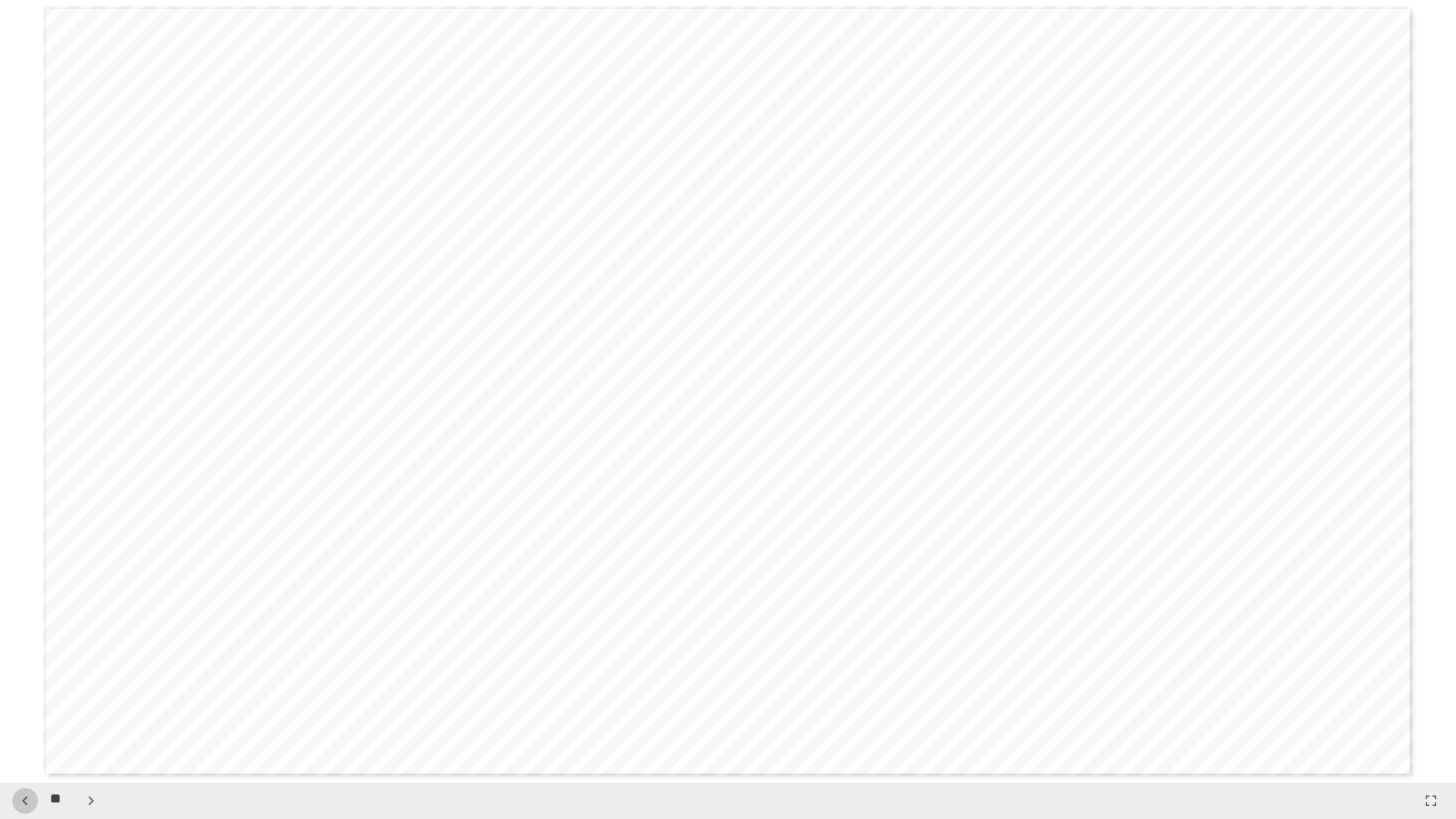
click at [28, 696] on icon "button" at bounding box center [25, 801] width 18 height 18
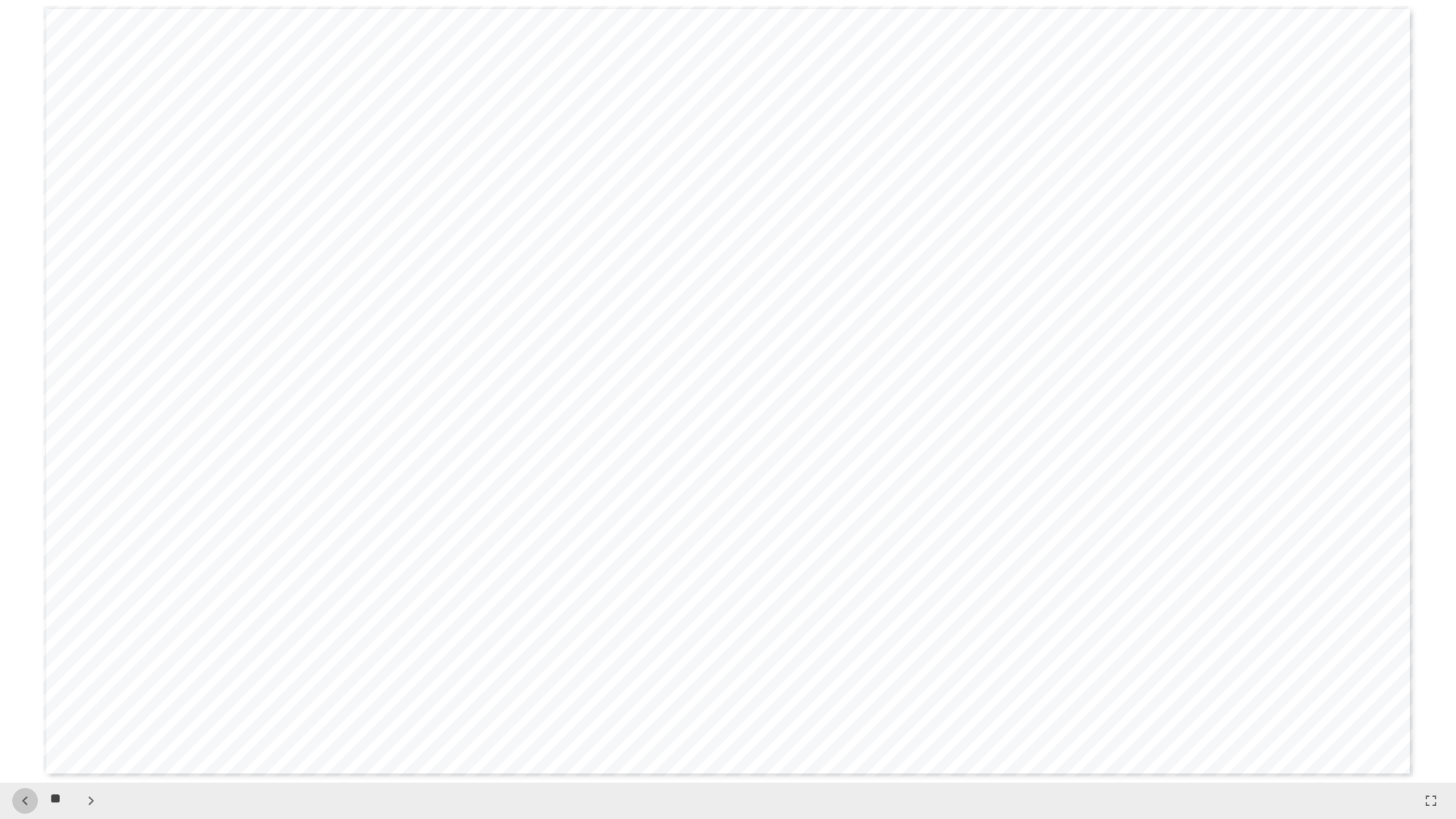
click at [28, 696] on icon "button" at bounding box center [25, 801] width 18 height 18
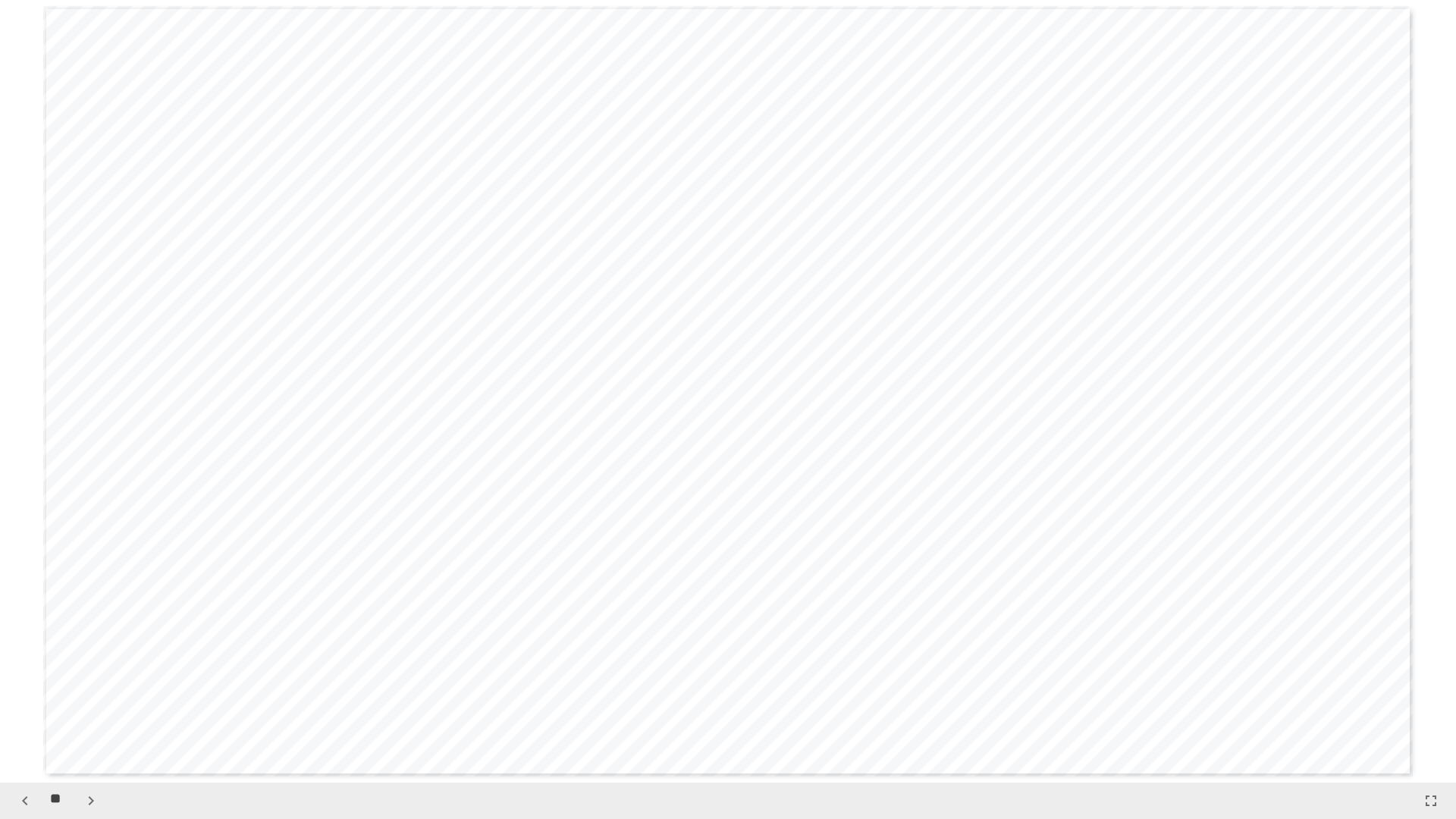
click at [28, 696] on icon "button" at bounding box center [25, 801] width 18 height 18
click at [27, 696] on icon "button" at bounding box center [25, 801] width 18 height 18
click at [26, 696] on icon "button" at bounding box center [25, 801] width 18 height 18
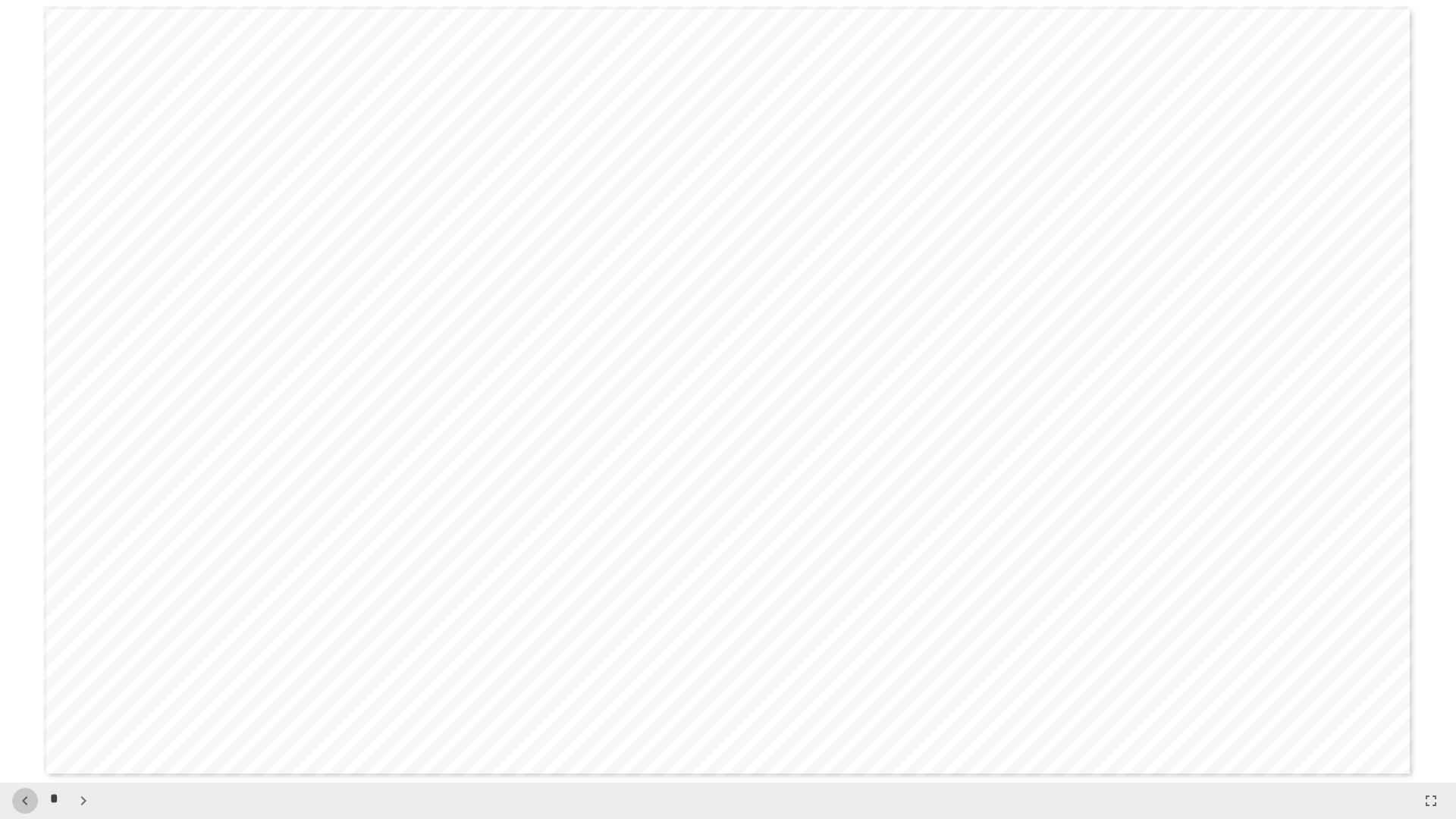
click at [25, 696] on icon "button" at bounding box center [24, 801] width 5 height 9
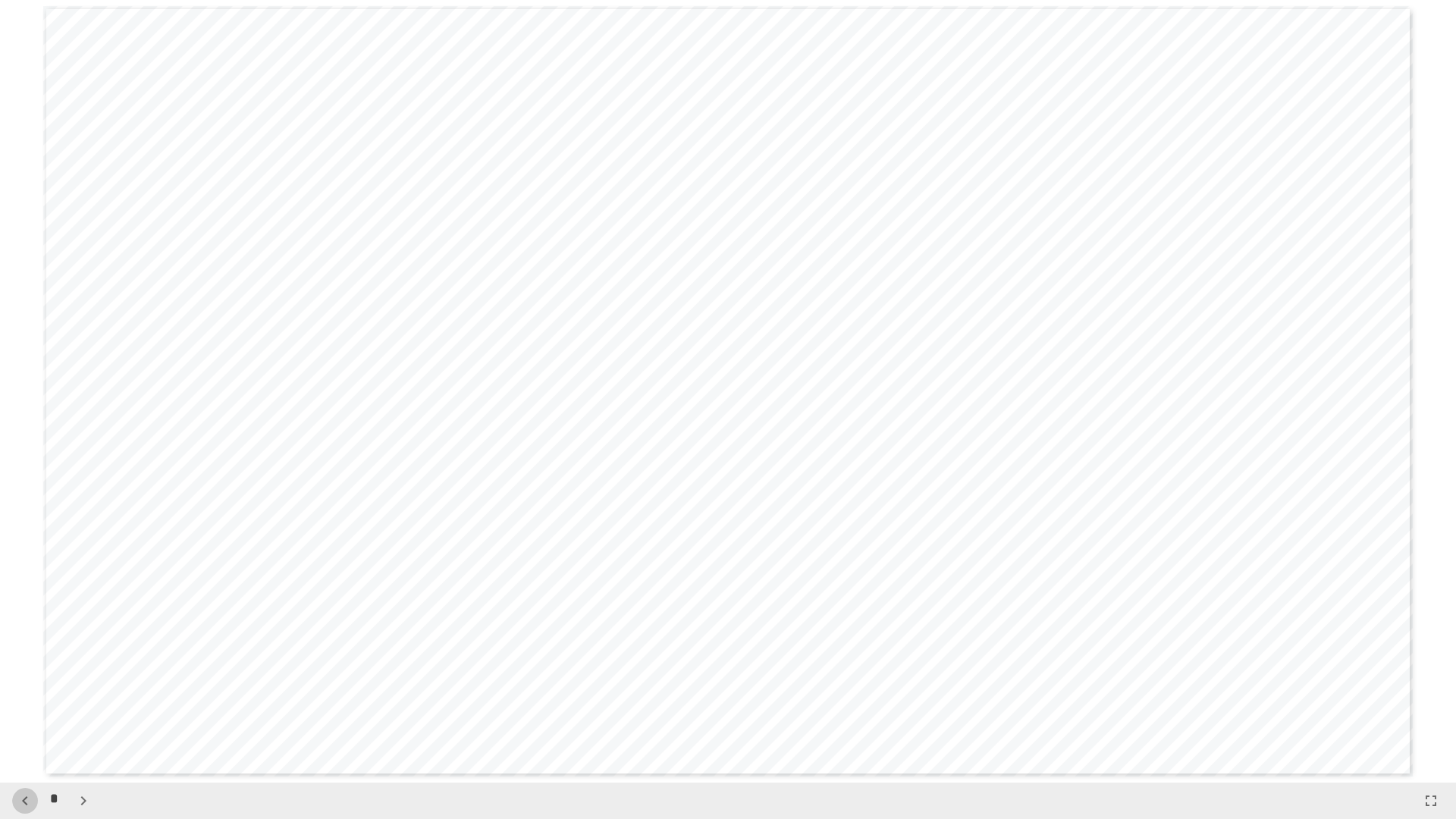
scroll to position [782, 0]
click at [25, 696] on icon "button" at bounding box center [24, 801] width 5 height 9
click at [25, 696] on div "*" at bounding box center [54, 801] width 84 height 26
click at [79, 696] on icon "button" at bounding box center [83, 801] width 18 height 18
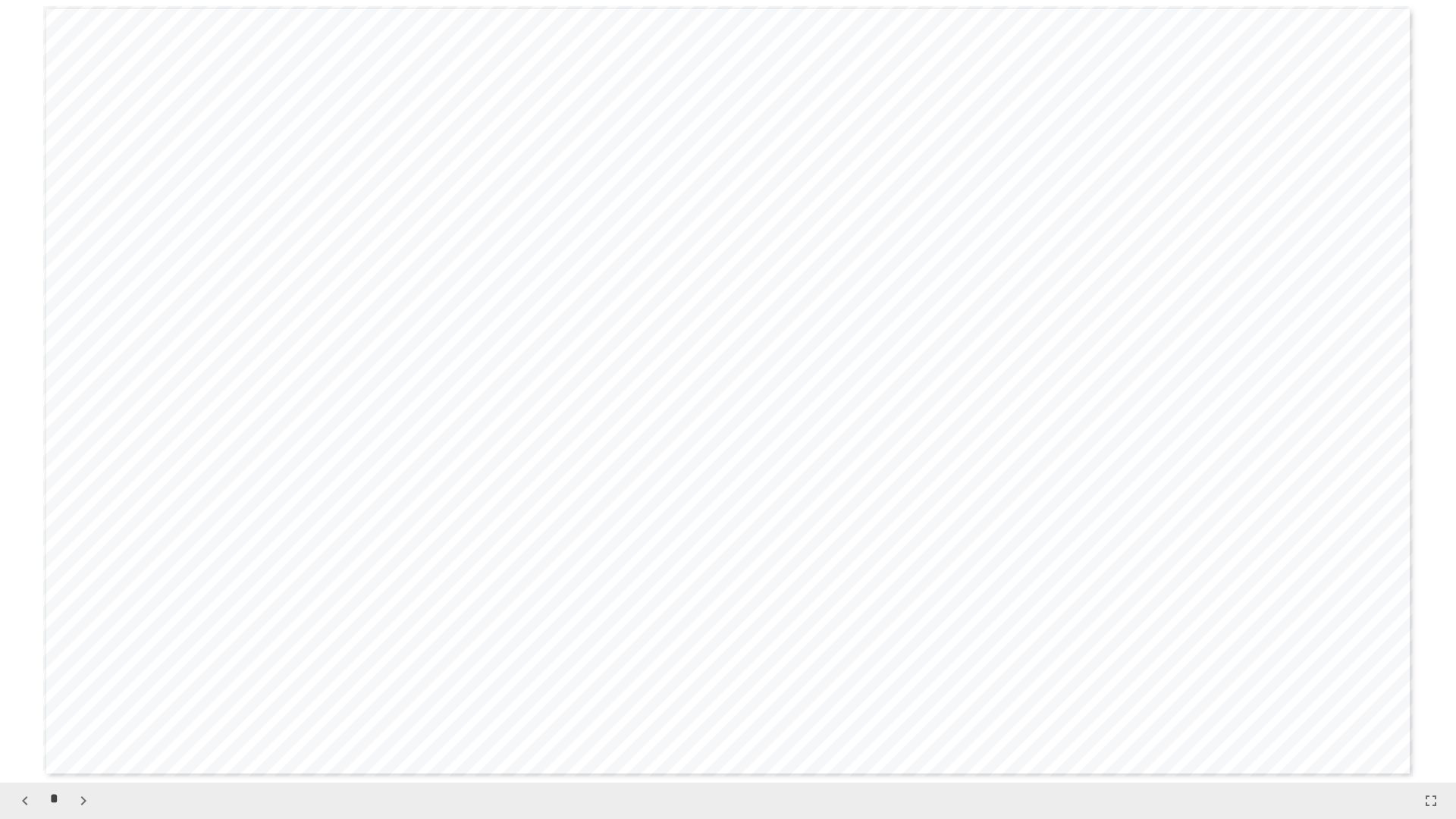
click at [79, 696] on icon "button" at bounding box center [83, 801] width 18 height 18
click at [77, 696] on icon "button" at bounding box center [83, 801] width 18 height 18
click at [76, 696] on icon "button" at bounding box center [83, 801] width 18 height 18
click at [75, 696] on icon "button" at bounding box center [83, 801] width 18 height 18
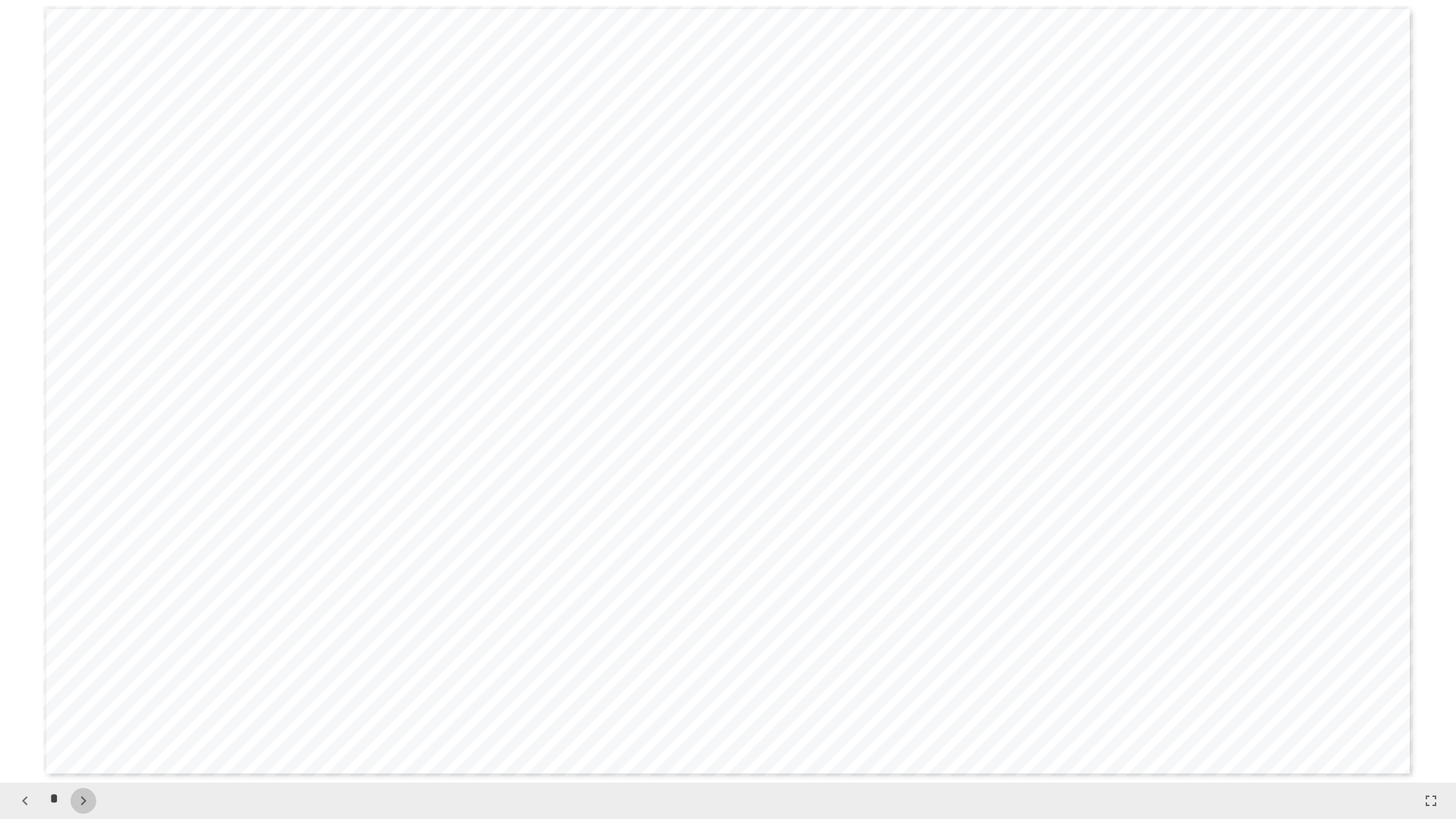
click at [75, 696] on icon "button" at bounding box center [83, 801] width 18 height 18
click at [75, 696] on div "**" at bounding box center [58, 801] width 92 height 26
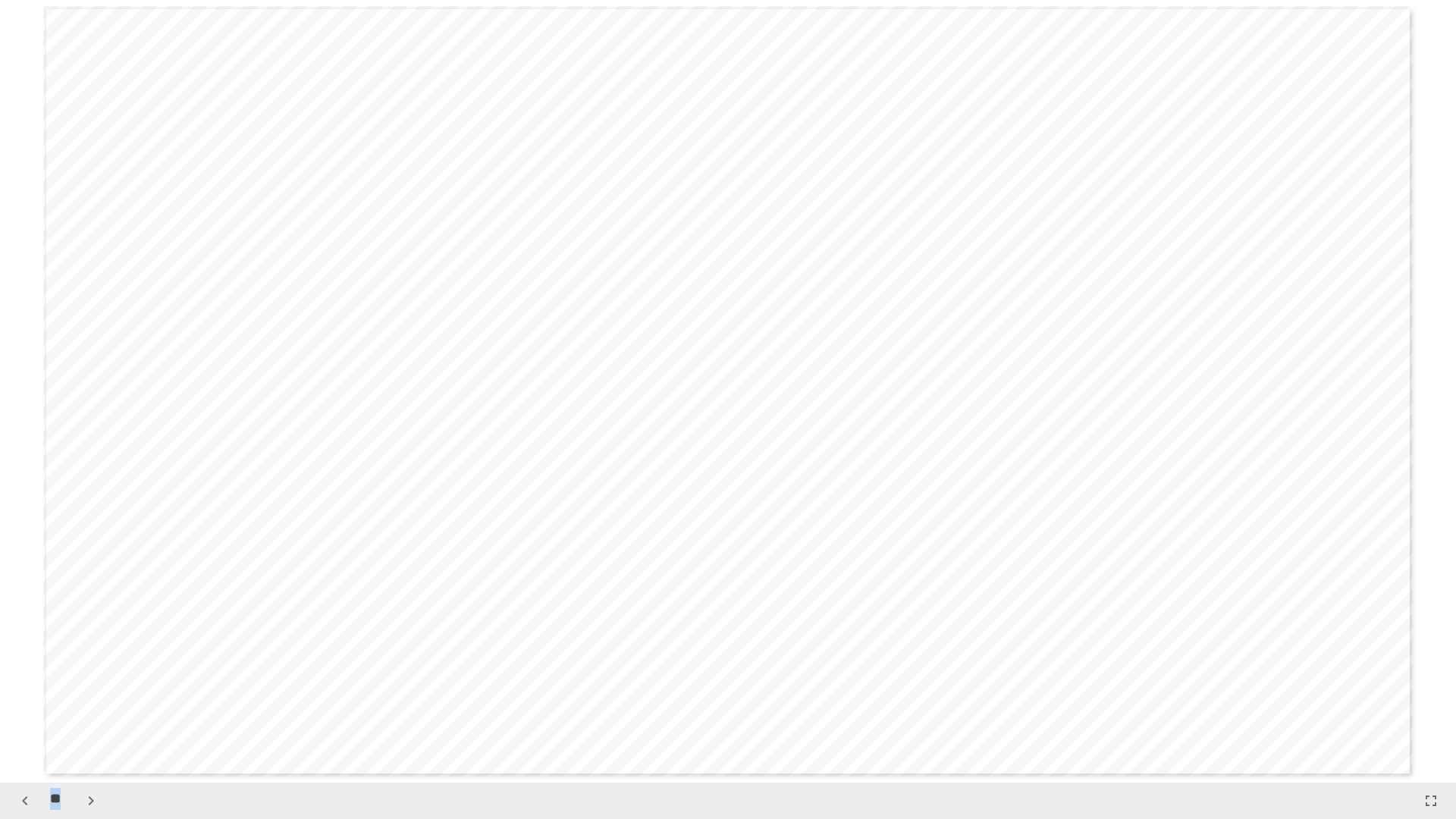
click at [75, 696] on div "**" at bounding box center [58, 801] width 92 height 26
click at [87, 696] on icon "button" at bounding box center [91, 801] width 18 height 18
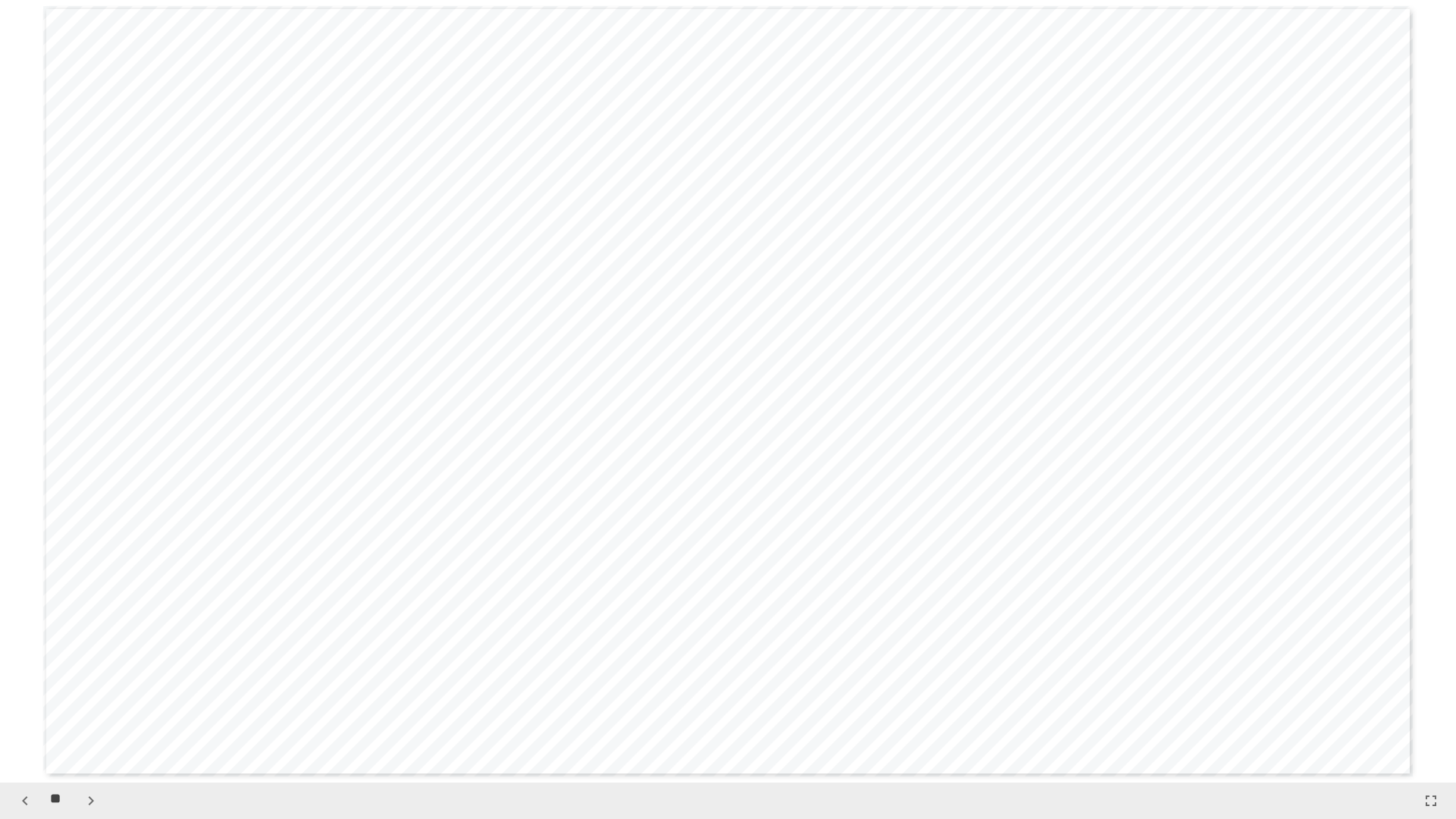
click at [87, 696] on icon "button" at bounding box center [91, 801] width 18 height 18
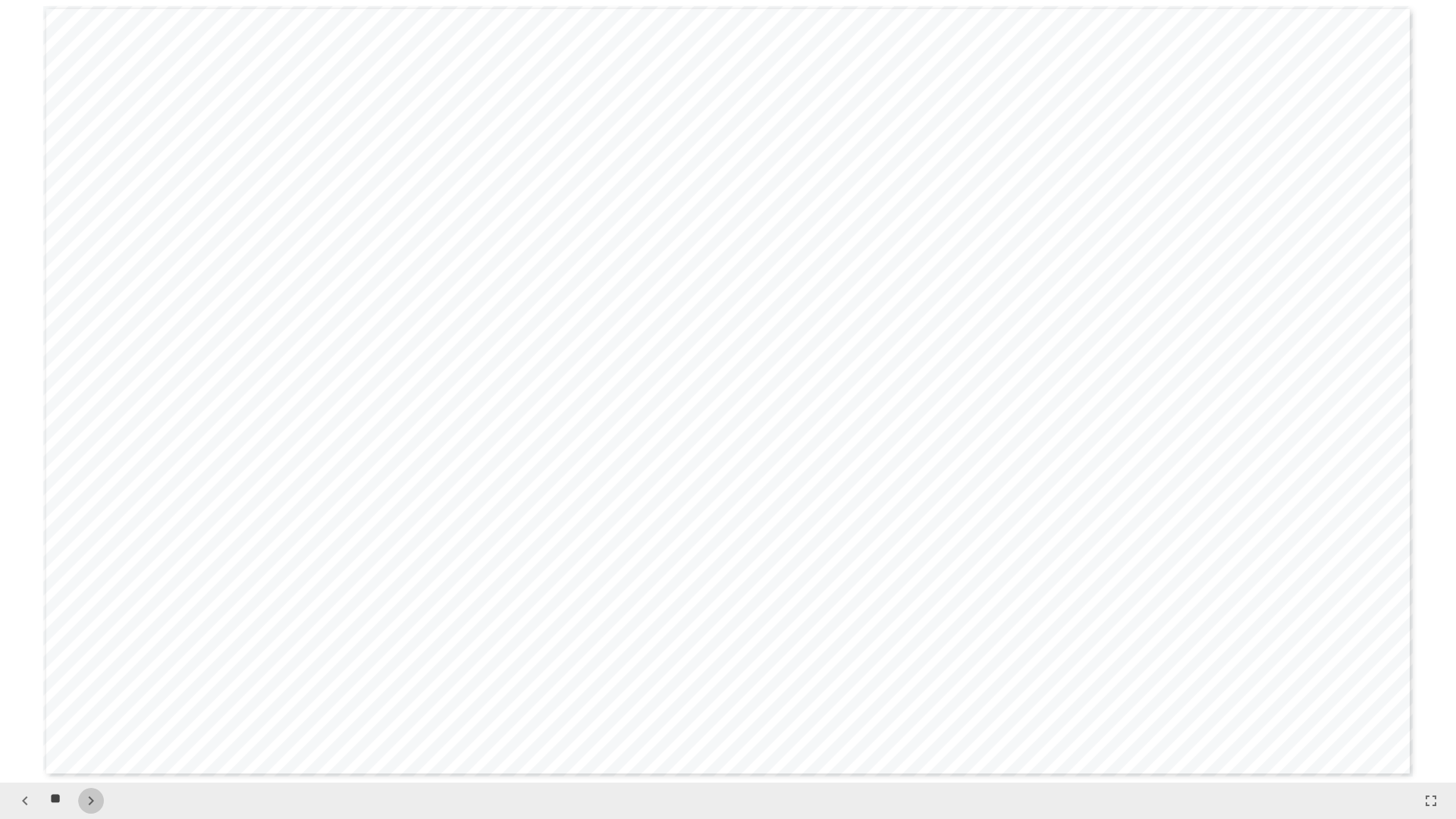
scroll to position [14083, 0]
click at [87, 696] on icon "button" at bounding box center [91, 801] width 18 height 18
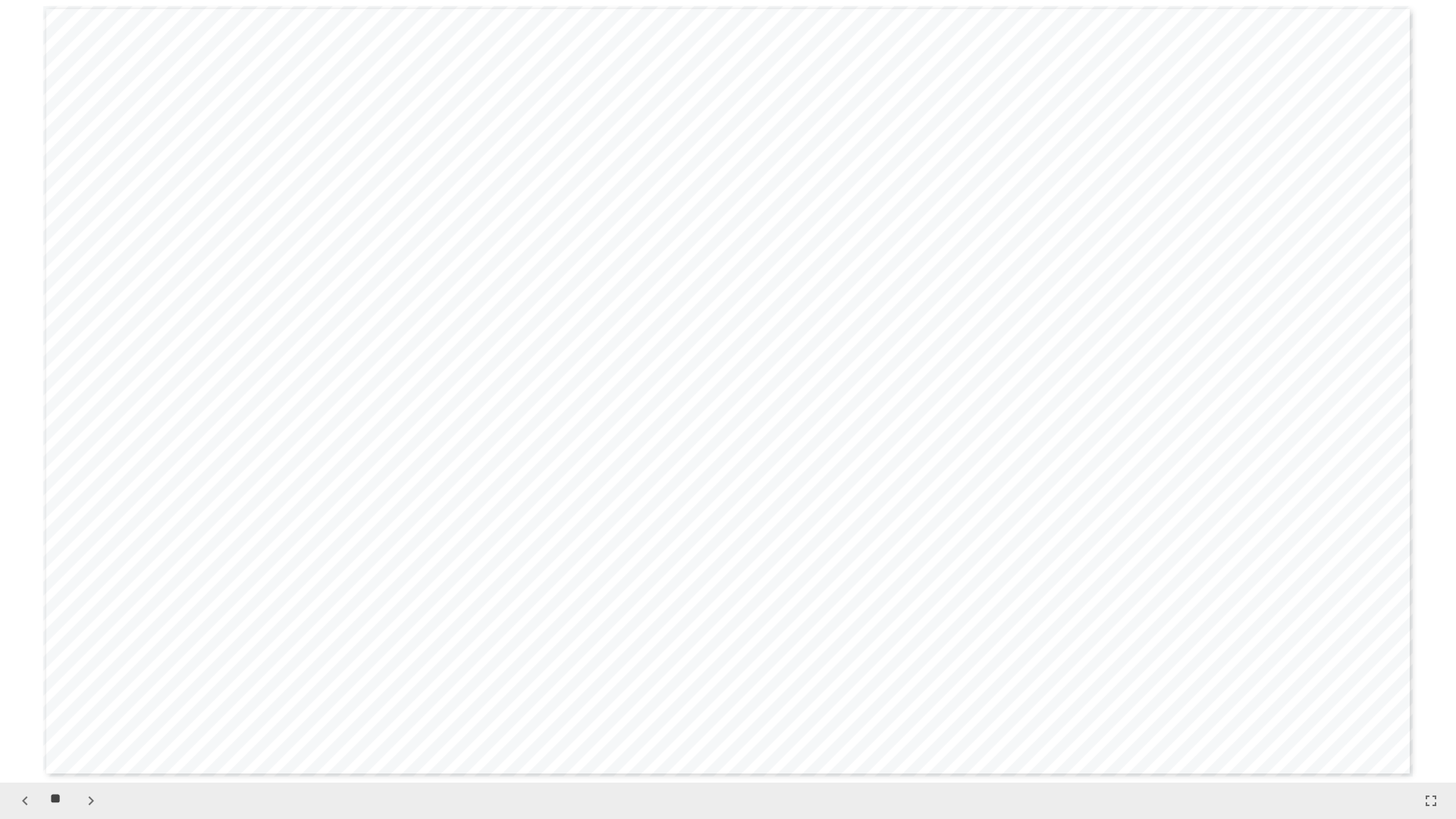
click at [87, 696] on icon "button" at bounding box center [91, 801] width 18 height 18
click at [85, 696] on icon "button" at bounding box center [91, 801] width 18 height 18
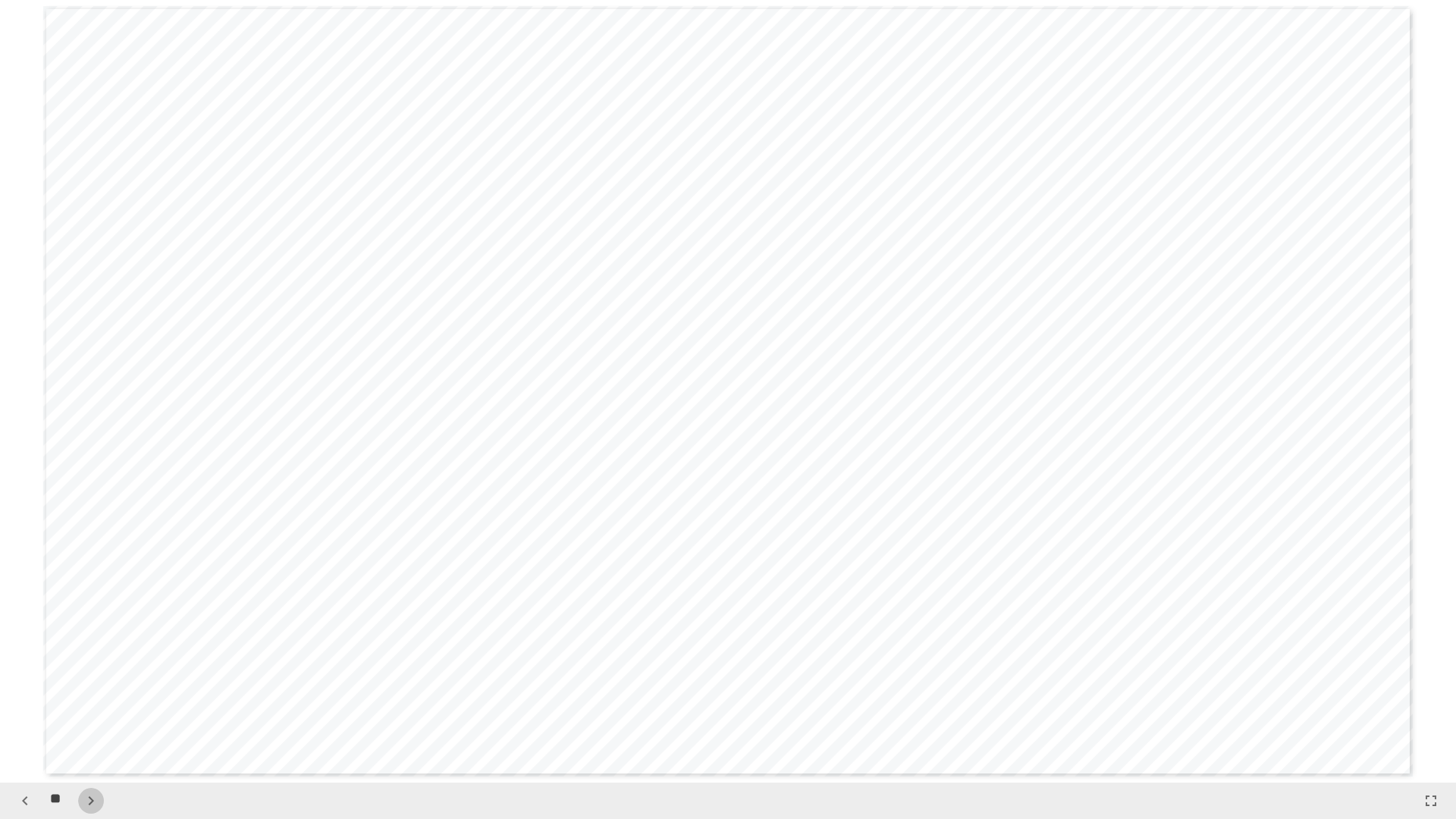
click at [85, 696] on icon "button" at bounding box center [91, 801] width 18 height 18
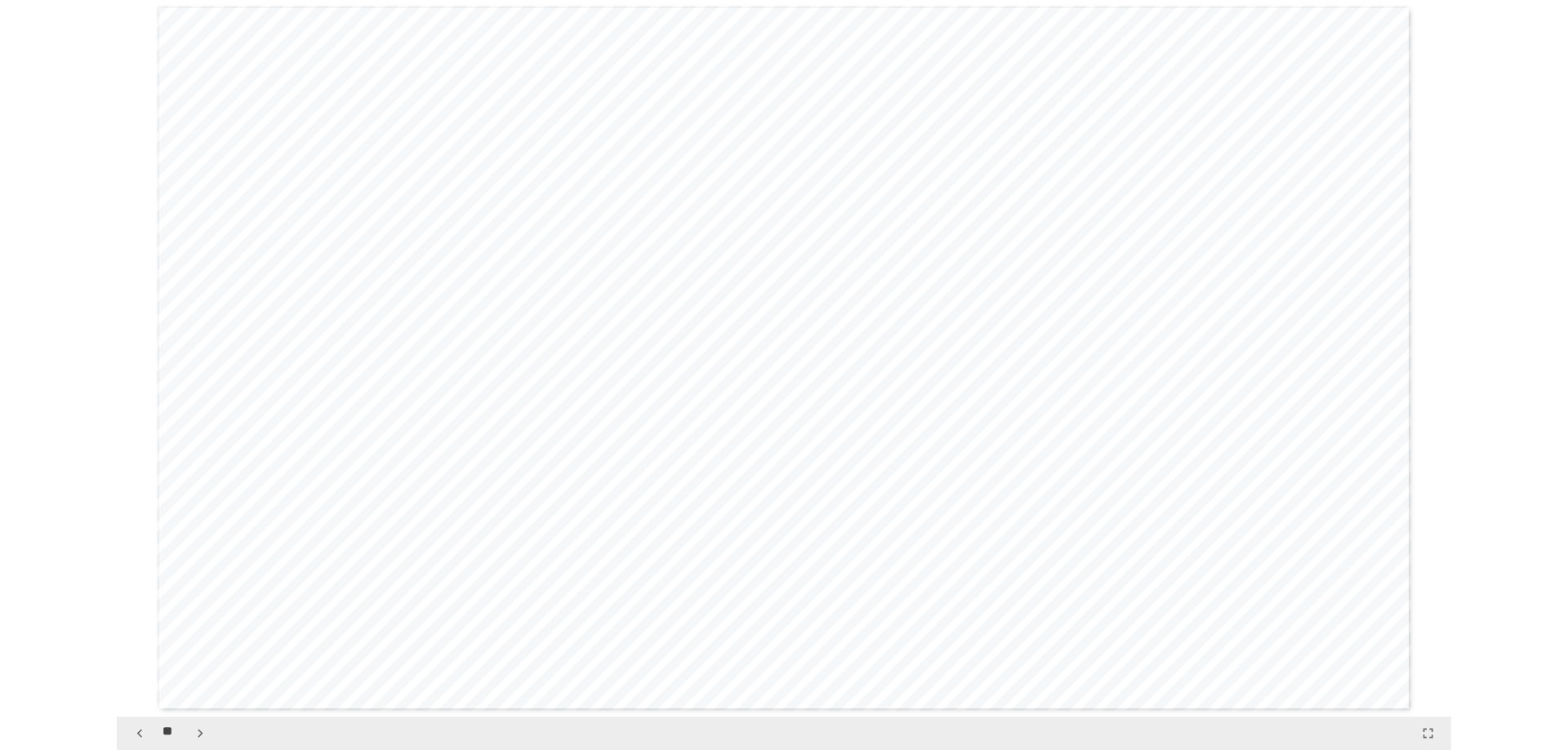
scroll to position [22746, 0]
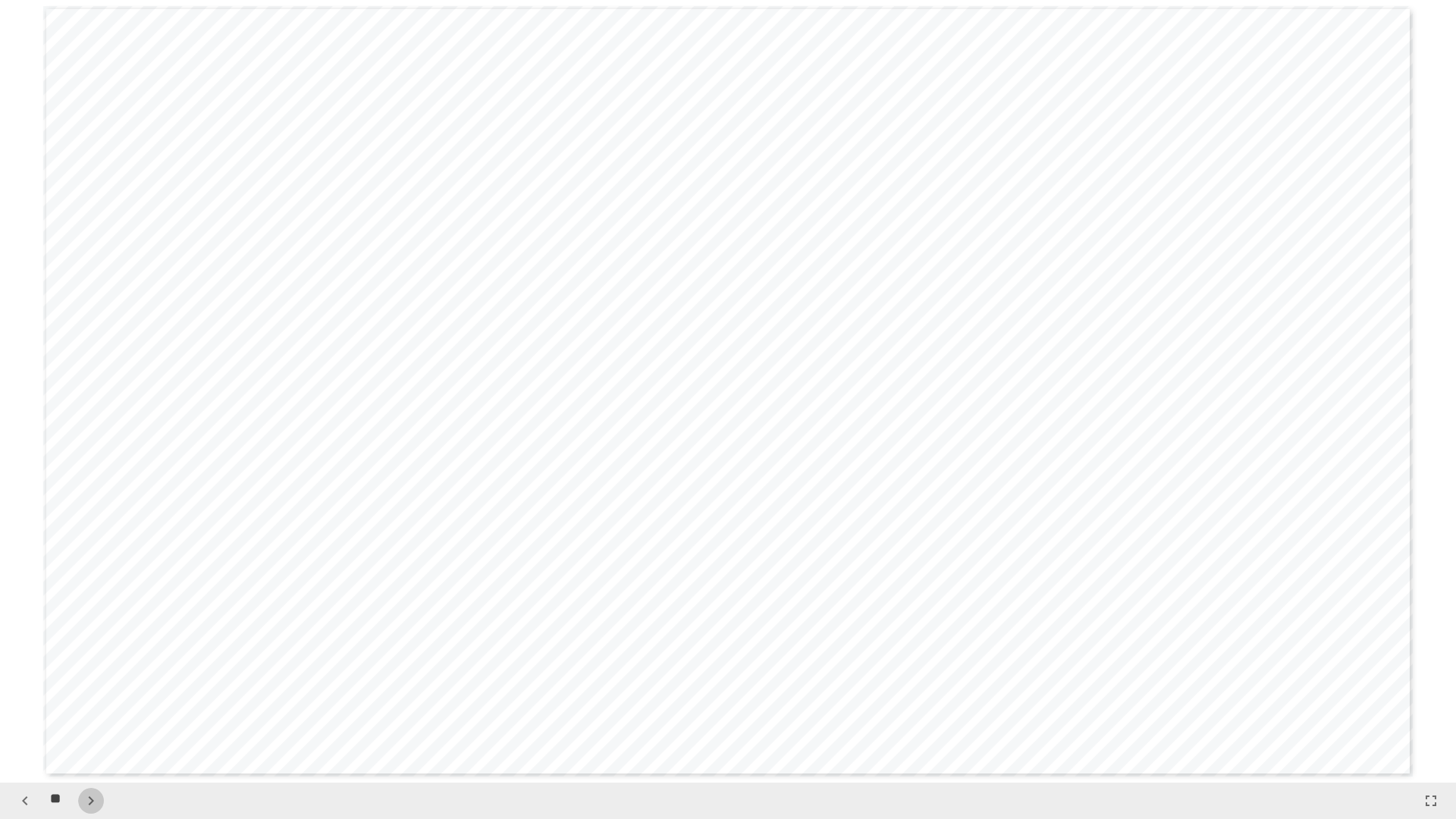
click at [1041, 43] on span "*" at bounding box center [1060, 51] width 38 height 38
click at [1355, 696] on div "**********" at bounding box center [727, 391] width 1369 height 770
click at [1432, 696] on icon "button" at bounding box center [1431, 801] width 18 height 18
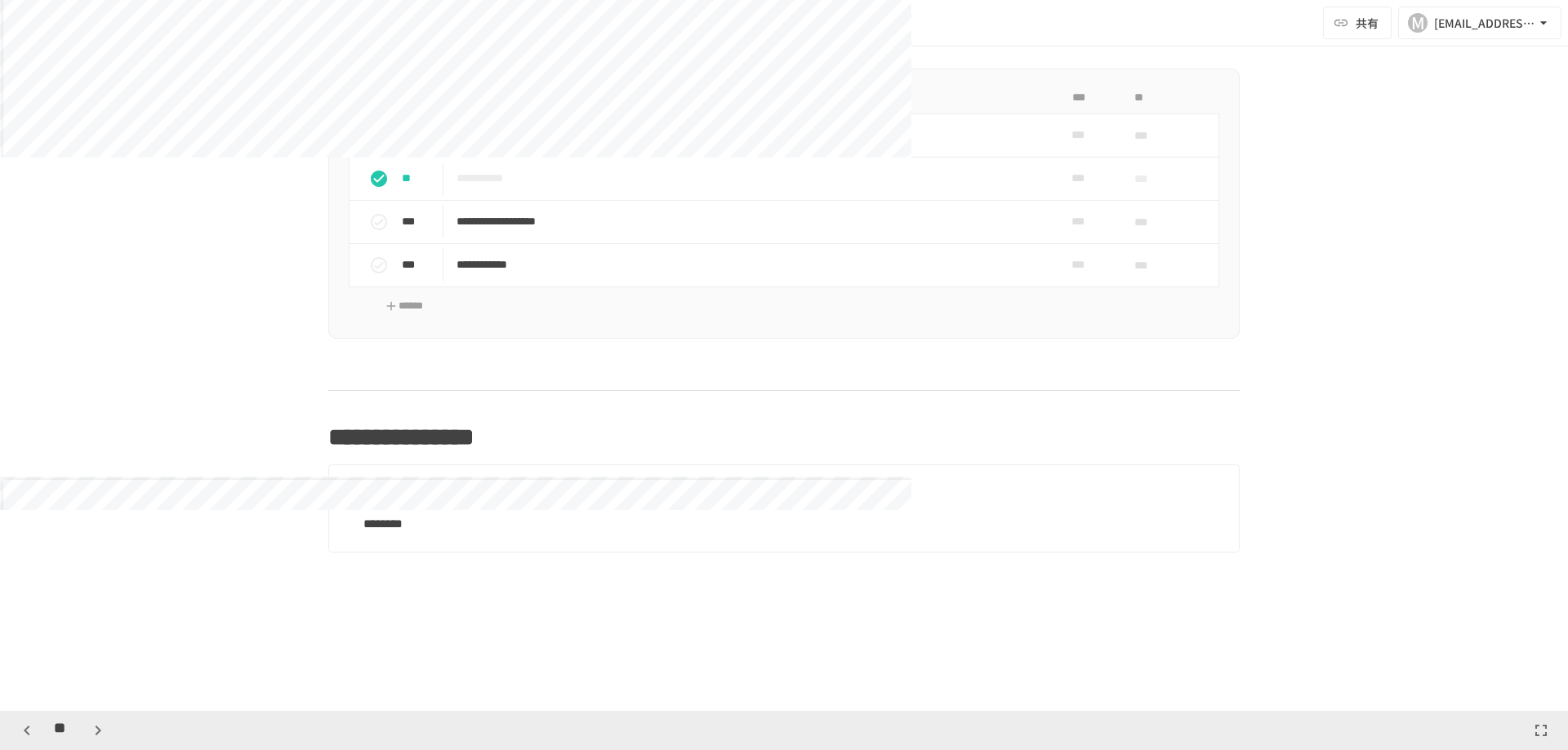
scroll to position [13774, 0]
